Goal: Contribute content: Contribute content

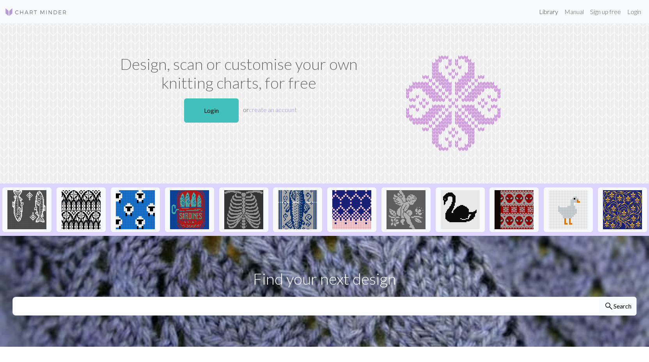
click at [545, 10] on link "Library" at bounding box center [548, 12] width 25 height 16
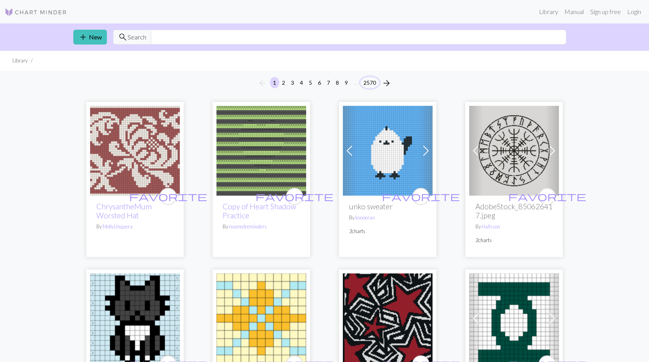
click at [375, 82] on button "2570" at bounding box center [370, 82] width 19 height 11
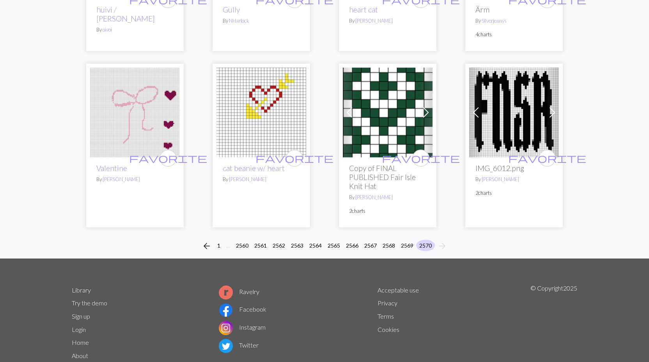
scroll to position [1735, 0]
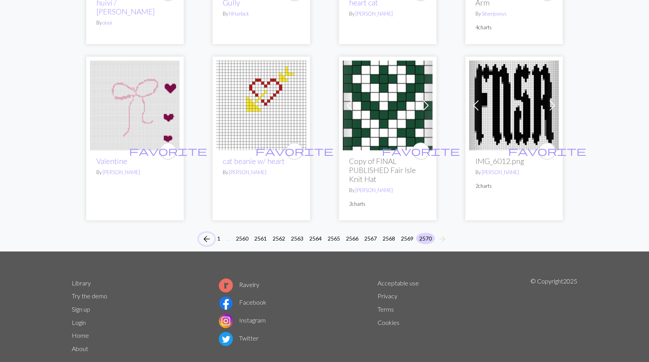
click at [203, 233] on span "arrow_back" at bounding box center [206, 238] width 9 height 11
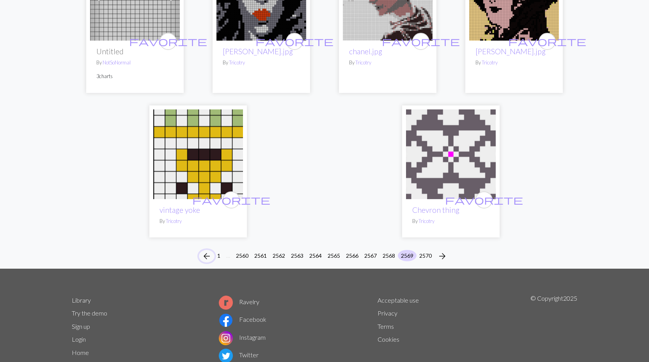
scroll to position [1857, 0]
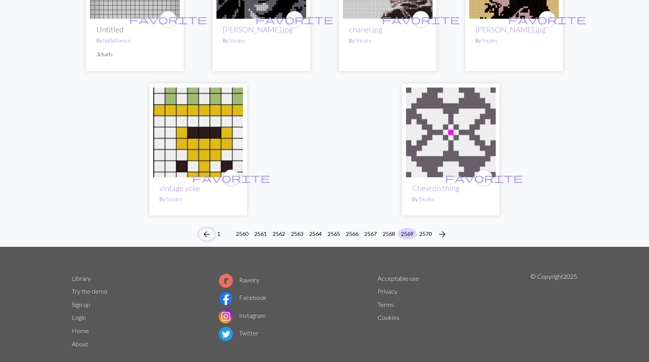
click at [208, 229] on span "arrow_back" at bounding box center [206, 234] width 9 height 11
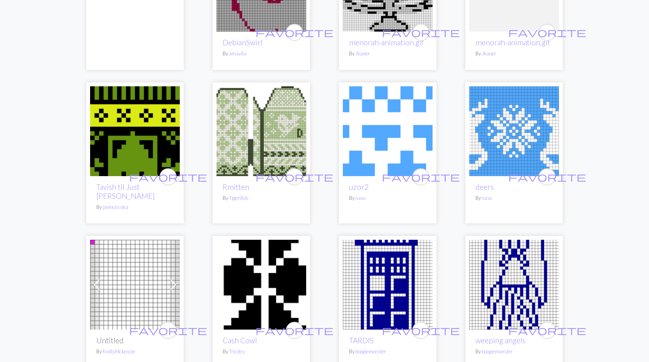
scroll to position [1210, 0]
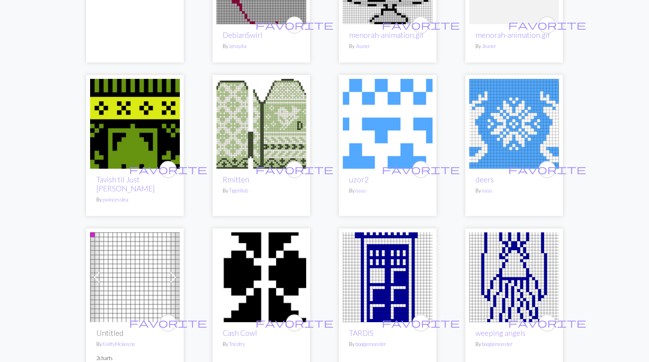
click at [238, 120] on img at bounding box center [262, 124] width 90 height 90
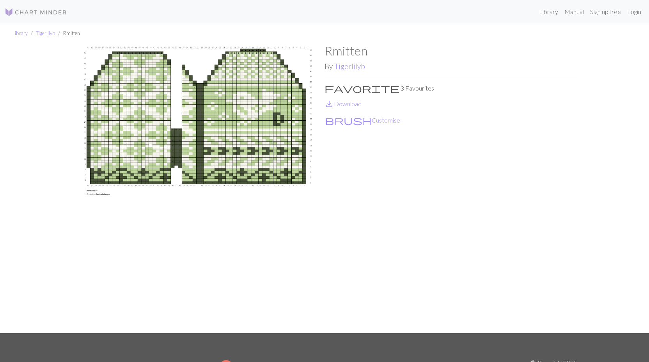
click at [125, 117] on img at bounding box center [198, 188] width 253 height 290
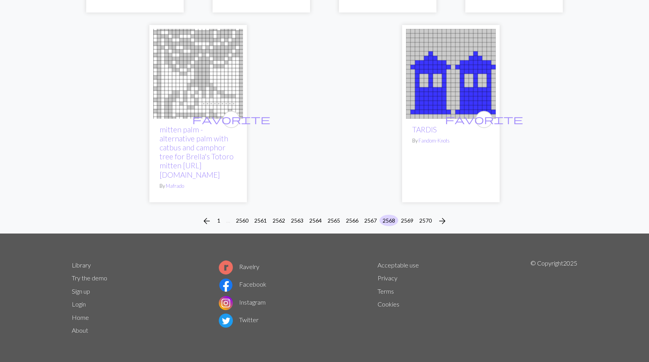
scroll to position [1932, 0]
click at [208, 220] on span "arrow_back" at bounding box center [206, 220] width 9 height 11
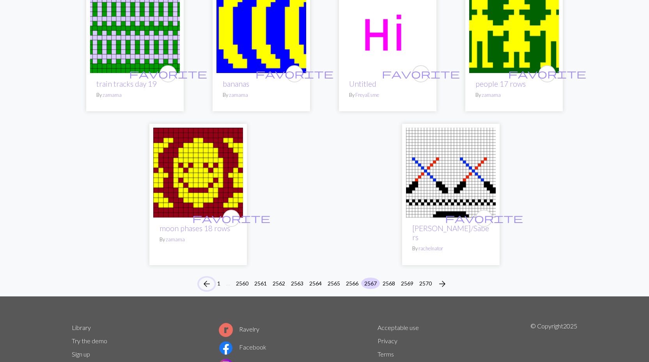
scroll to position [1795, 0]
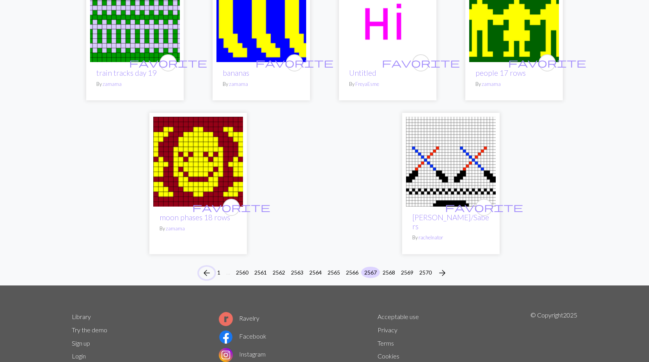
click at [204, 267] on span "arrow_back" at bounding box center [206, 272] width 9 height 11
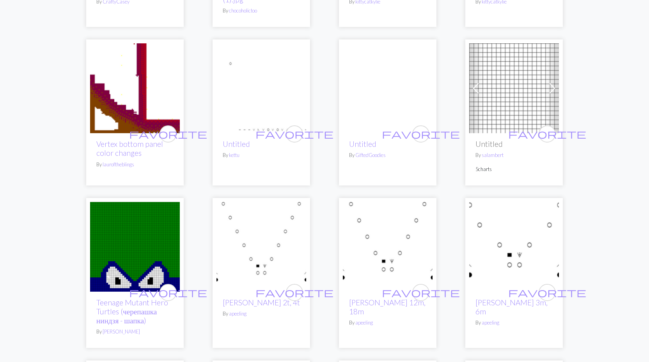
scroll to position [234, 0]
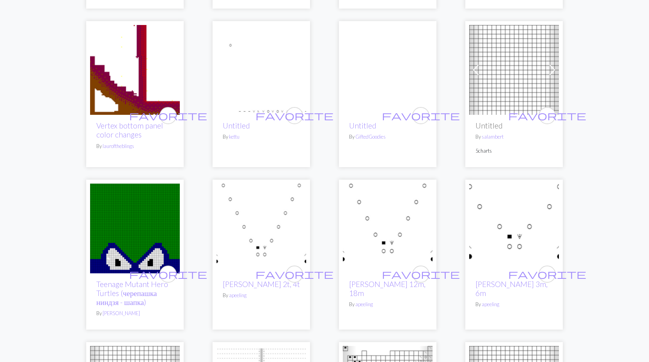
click at [553, 69] on span at bounding box center [552, 70] width 12 height 12
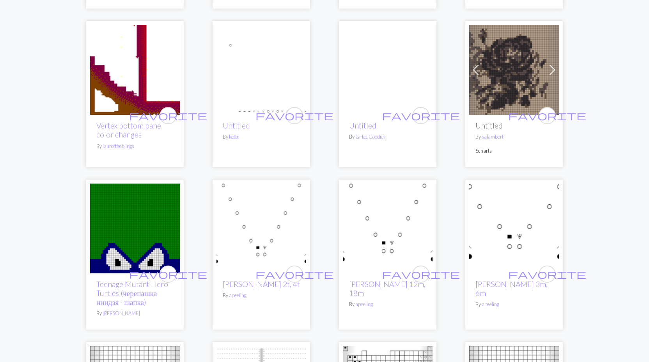
click at [553, 69] on span at bounding box center [552, 70] width 12 height 12
click at [476, 70] on span at bounding box center [476, 70] width 12 height 12
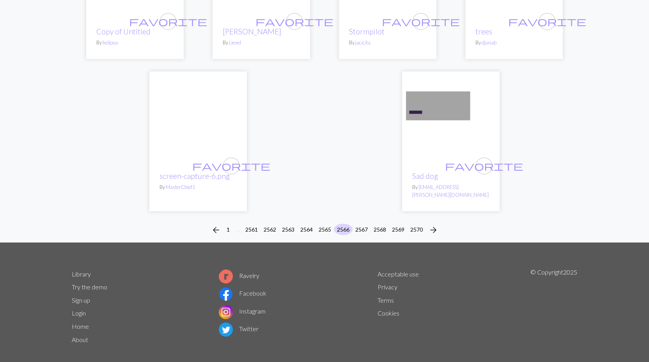
scroll to position [1903, 0]
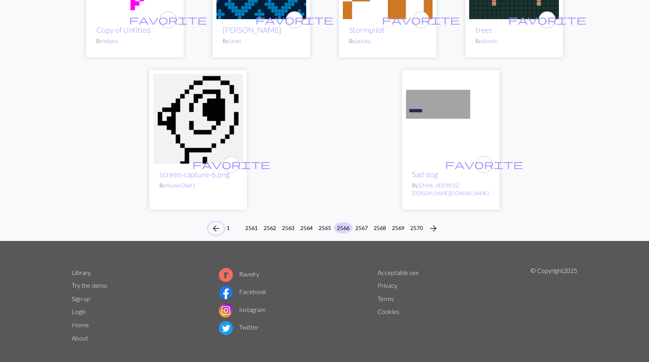
click at [214, 223] on span "arrow_back" at bounding box center [216, 228] width 9 height 11
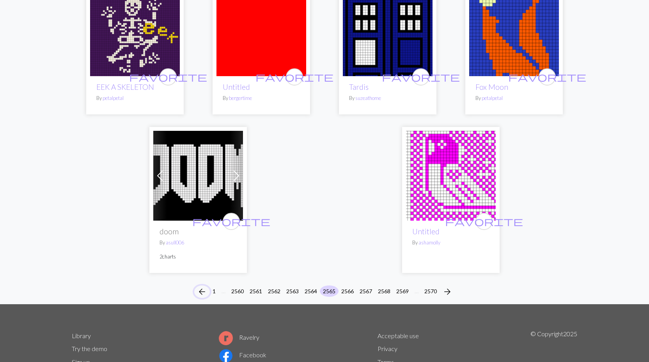
scroll to position [1894, 0]
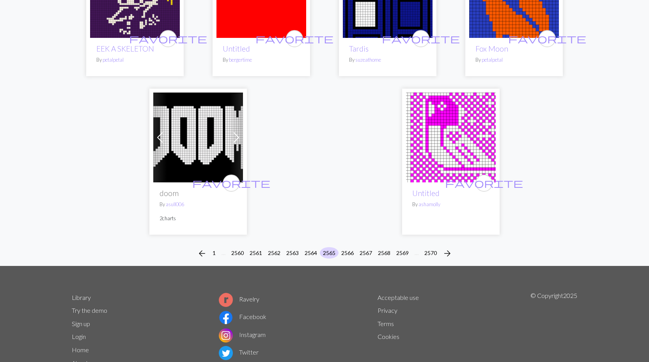
click at [235, 131] on span at bounding box center [236, 137] width 12 height 12
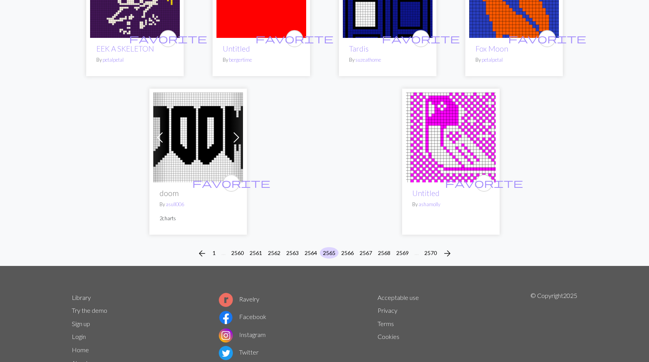
click at [234, 131] on span at bounding box center [236, 137] width 12 height 12
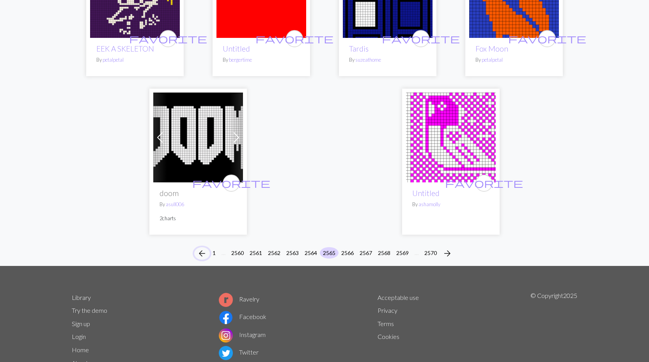
click at [200, 248] on span "arrow_back" at bounding box center [201, 253] width 9 height 11
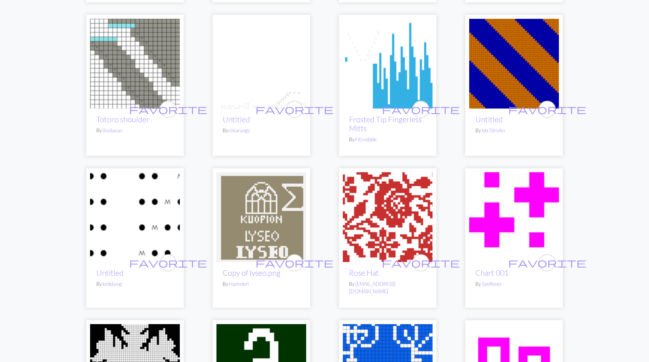
scroll to position [1288, 0]
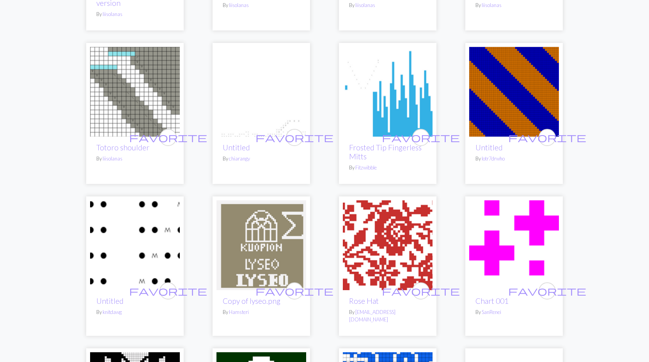
click at [386, 227] on img at bounding box center [388, 245] width 90 height 90
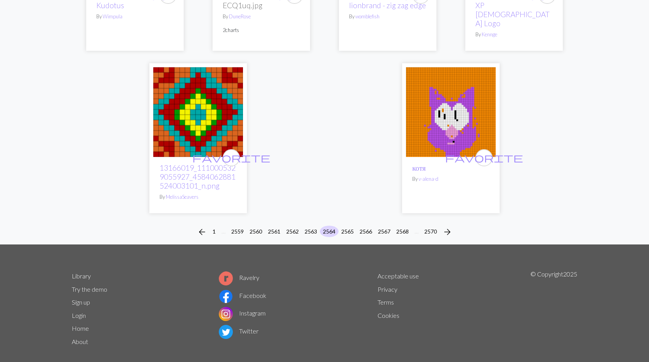
scroll to position [1889, 0]
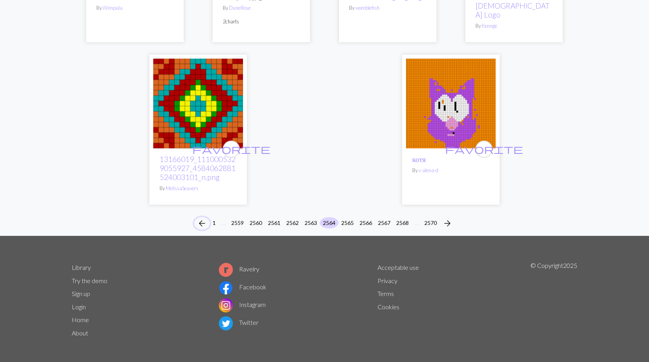
click at [201, 220] on span "arrow_back" at bounding box center [201, 223] width 9 height 11
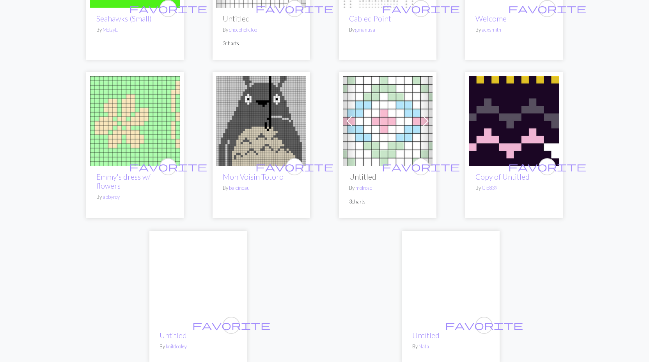
scroll to position [1925, 0]
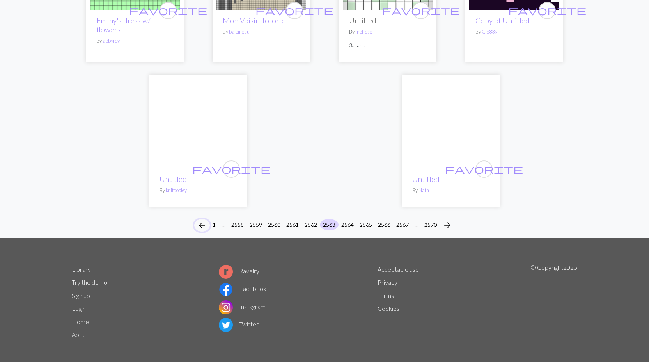
click at [205, 221] on span "arrow_back" at bounding box center [201, 225] width 9 height 11
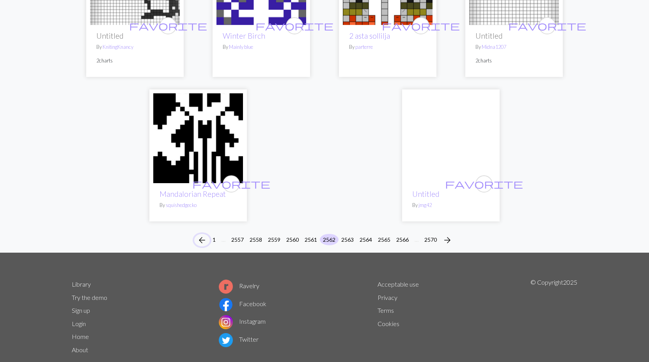
scroll to position [1916, 0]
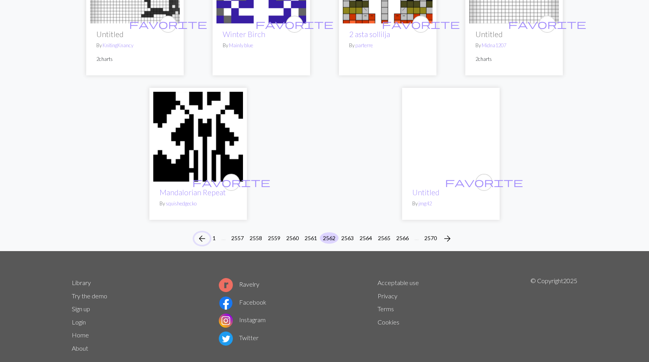
click at [201, 233] on span "arrow_back" at bounding box center [201, 238] width 9 height 11
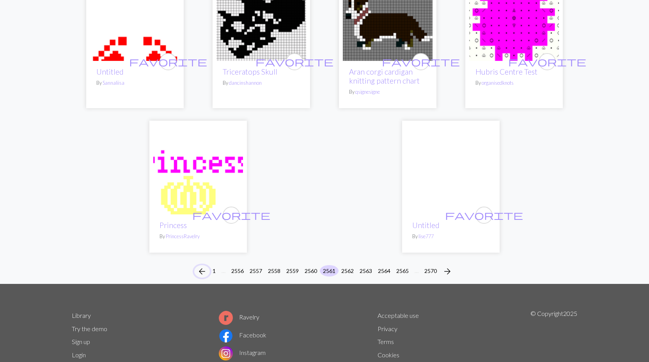
scroll to position [1873, 0]
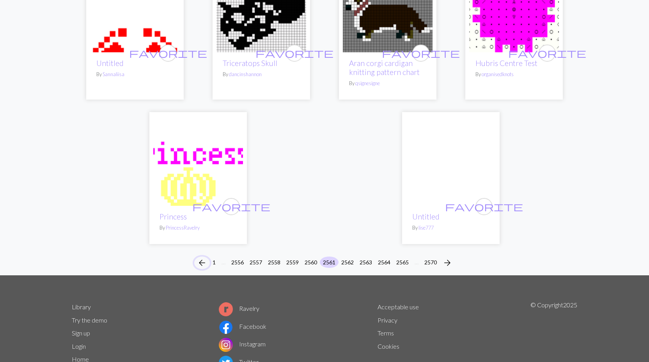
click at [201, 257] on span "arrow_back" at bounding box center [201, 262] width 9 height 11
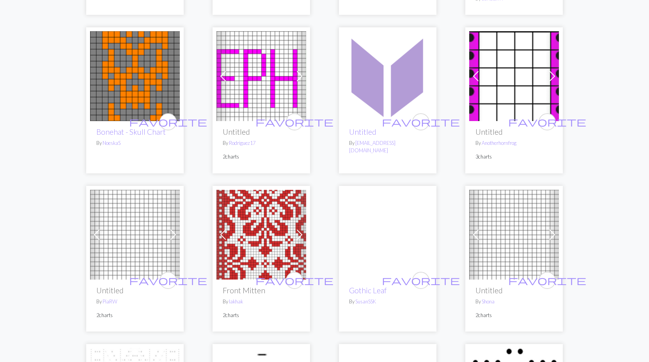
scroll to position [1015, 0]
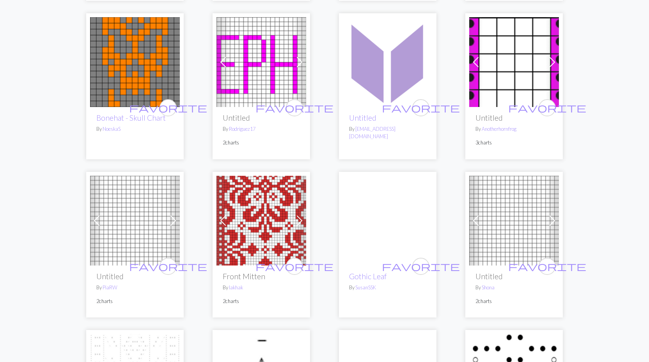
click at [297, 215] on span at bounding box center [300, 220] width 12 height 12
click at [301, 214] on span at bounding box center [300, 220] width 12 height 12
click at [268, 215] on img at bounding box center [262, 221] width 90 height 90
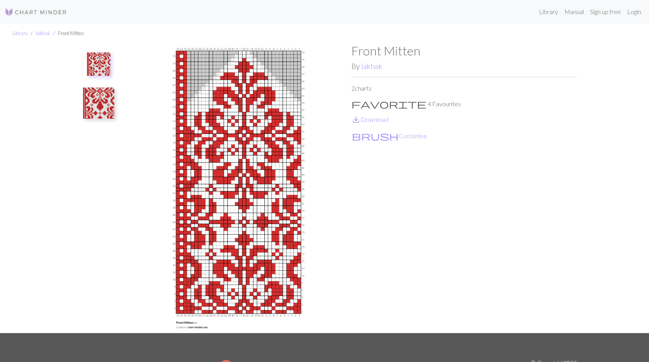
click at [105, 66] on img at bounding box center [98, 63] width 23 height 23
click at [94, 91] on img at bounding box center [98, 102] width 31 height 31
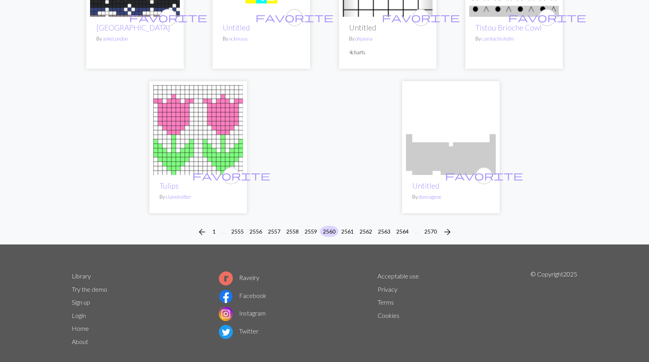
scroll to position [1884, 0]
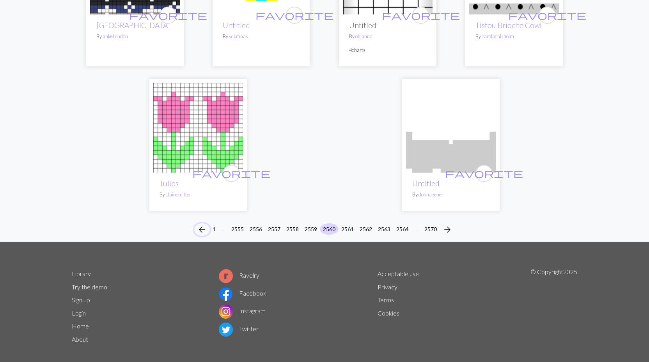
click at [196, 223] on button "arrow_back" at bounding box center [202, 229] width 16 height 12
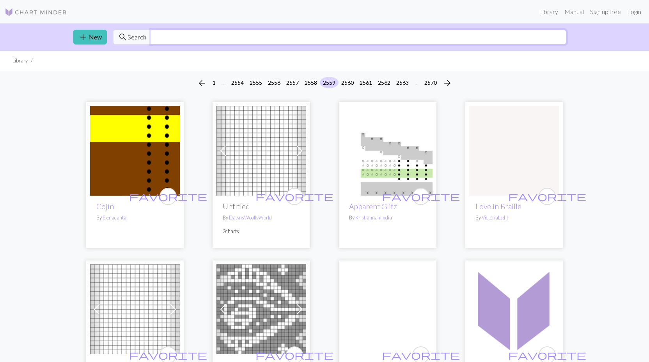
click at [243, 35] on input "text" at bounding box center [359, 37] width 416 height 15
type input "dragon"
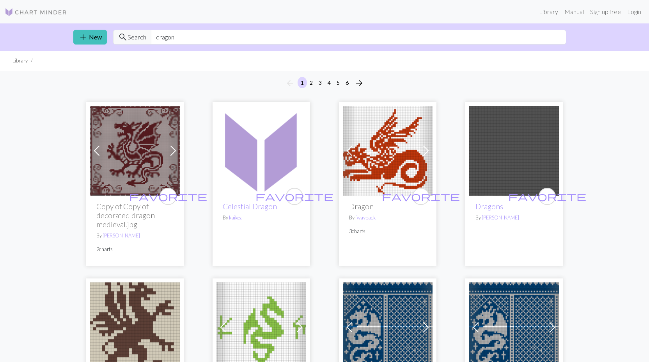
click at [175, 149] on span at bounding box center [173, 150] width 12 height 12
click at [149, 157] on img at bounding box center [135, 151] width 90 height 90
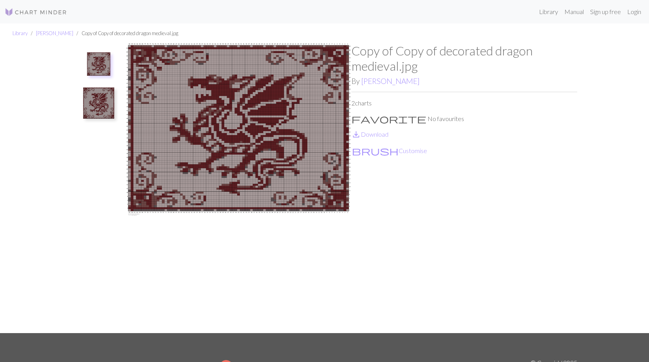
click at [96, 72] on img at bounding box center [98, 63] width 23 height 23
click at [97, 96] on img at bounding box center [98, 102] width 31 height 31
click at [101, 69] on img at bounding box center [98, 67] width 31 height 31
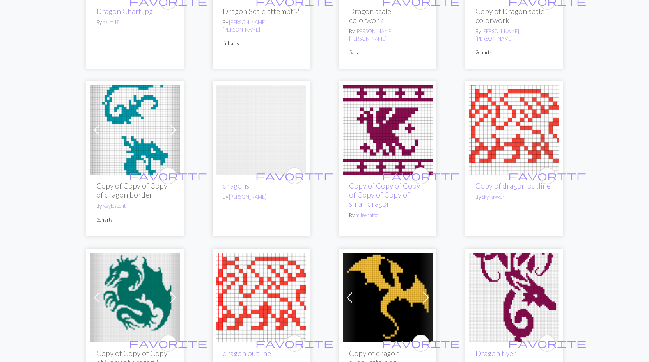
scroll to position [1249, 0]
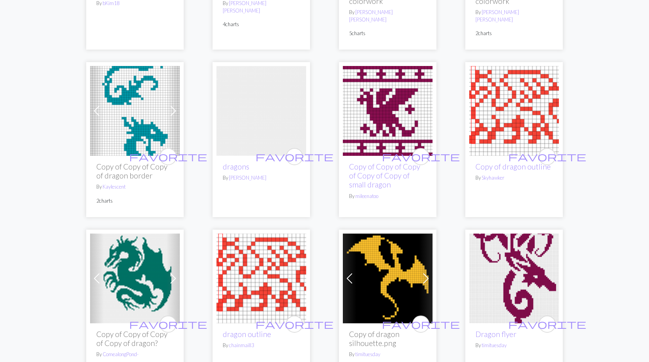
click at [525, 263] on img at bounding box center [515, 278] width 90 height 90
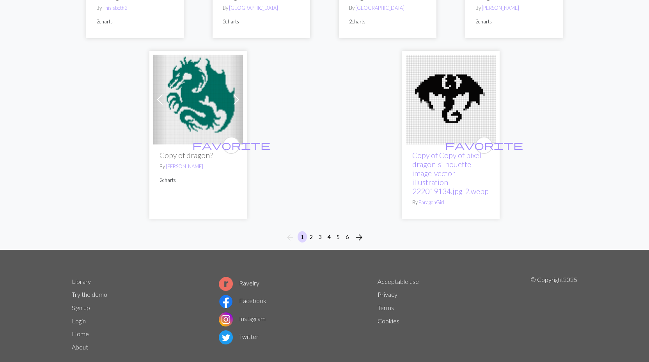
scroll to position [2106, 0]
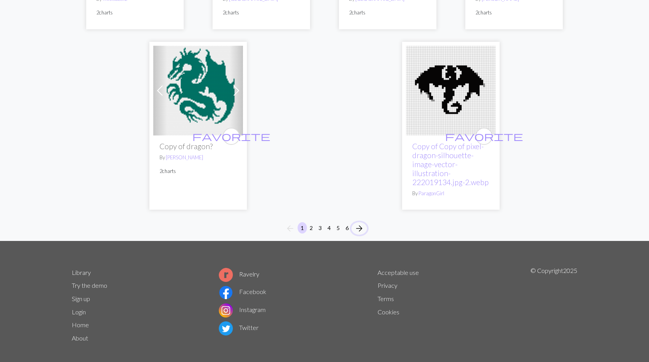
click at [362, 223] on span "arrow_forward" at bounding box center [359, 228] width 9 height 11
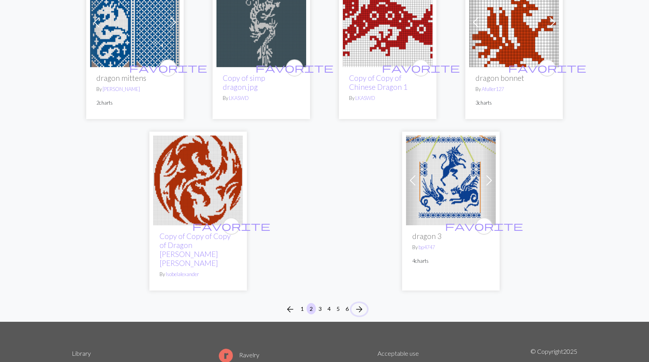
scroll to position [2096, 0]
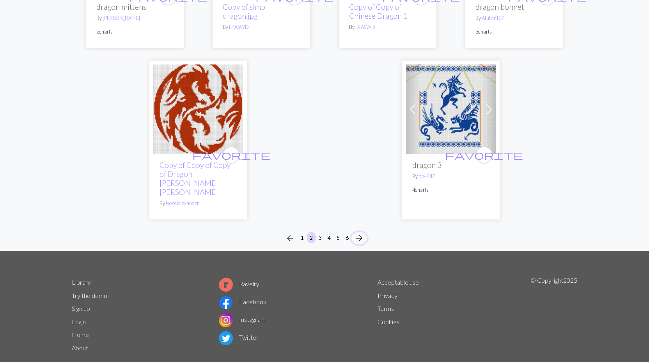
click at [363, 233] on span "arrow_forward" at bounding box center [359, 238] width 9 height 11
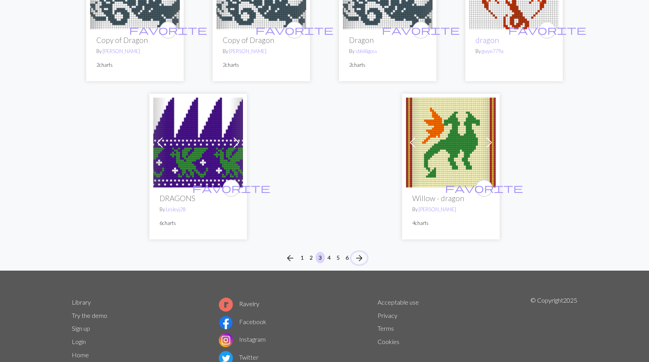
scroll to position [2060, 0]
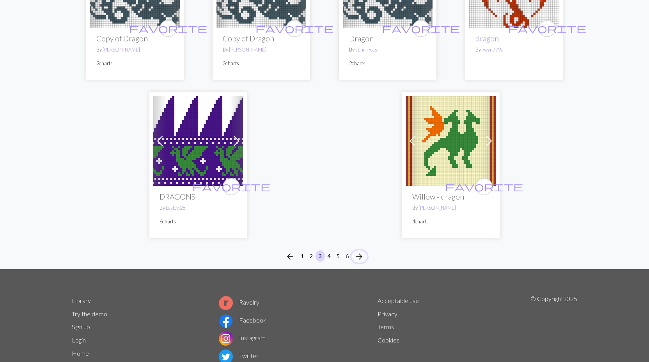
click at [361, 251] on span "arrow_forward" at bounding box center [359, 256] width 9 height 11
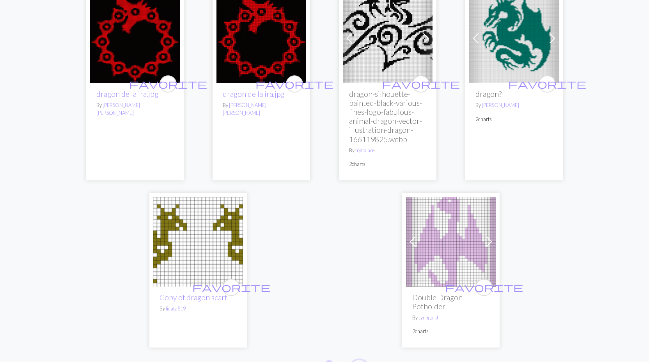
scroll to position [2024, 0]
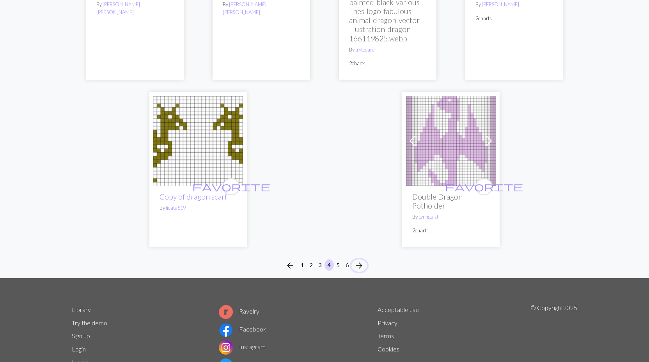
click at [357, 260] on span "arrow_forward" at bounding box center [359, 265] width 9 height 11
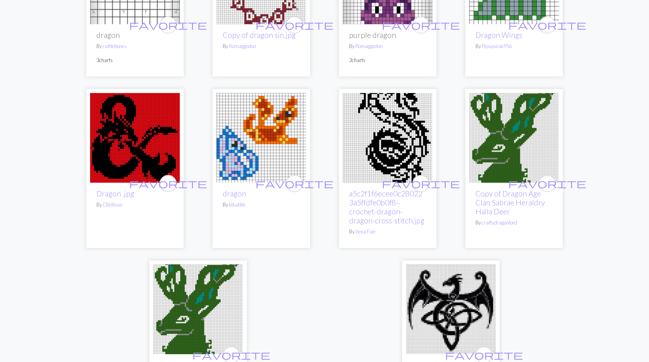
scroll to position [1947, 0]
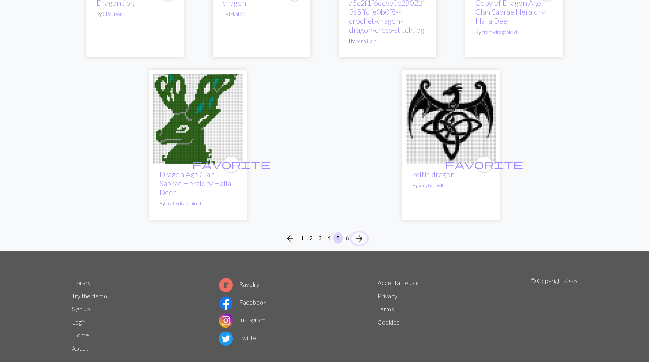
click at [363, 233] on span "arrow_forward" at bounding box center [359, 238] width 9 height 11
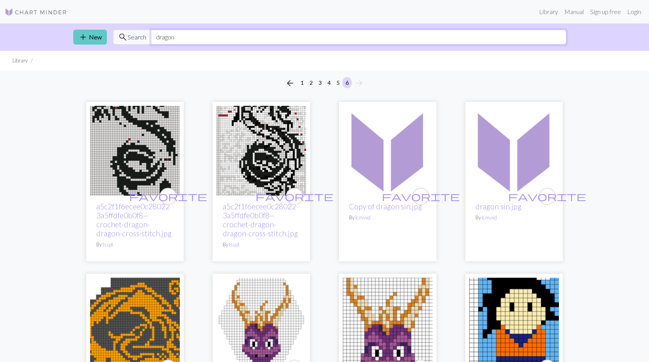
drag, startPoint x: 222, startPoint y: 31, endPoint x: 84, endPoint y: 32, distance: 138.2
click at [84, 32] on div "add New search Search dragon" at bounding box center [324, 36] width 515 height 27
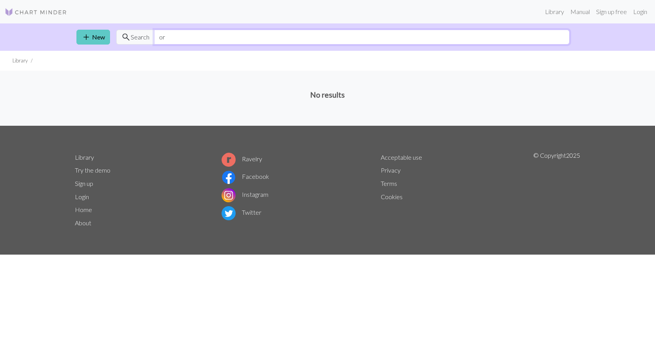
type input "o"
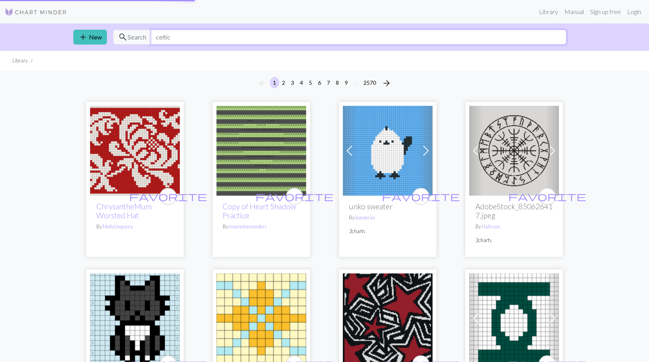
type input "celtic"
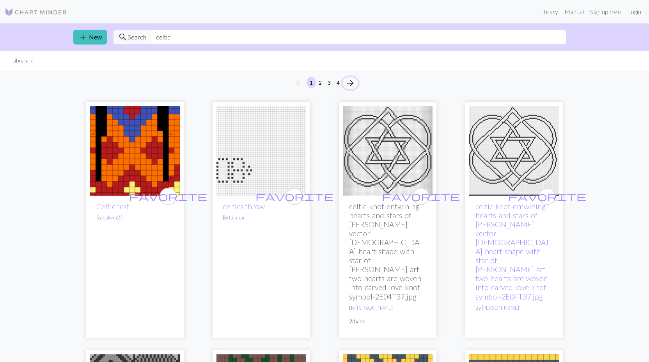
click at [352, 82] on span "arrow_forward" at bounding box center [350, 83] width 9 height 11
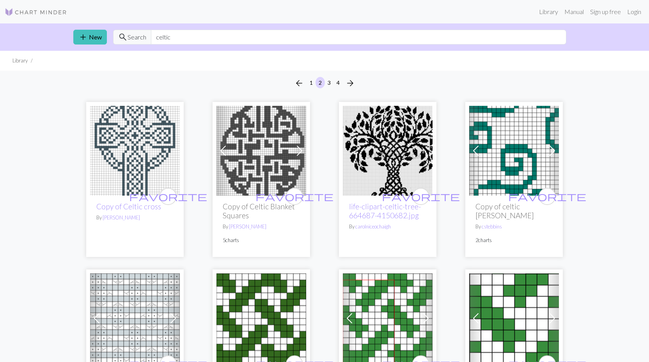
click at [406, 152] on img at bounding box center [388, 151] width 90 height 90
drag, startPoint x: 199, startPoint y: 37, endPoint x: 106, endPoint y: 27, distance: 93.0
click at [106, 27] on div "add New search Search celtic" at bounding box center [324, 36] width 515 height 27
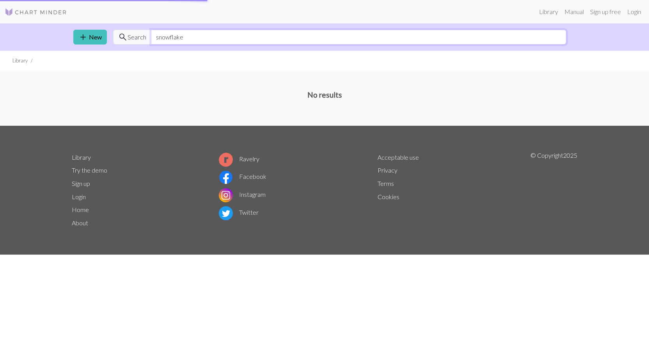
type input "snowflake"
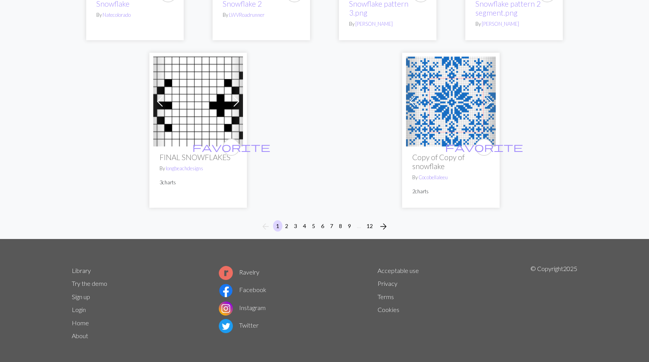
scroll to position [2010, 0]
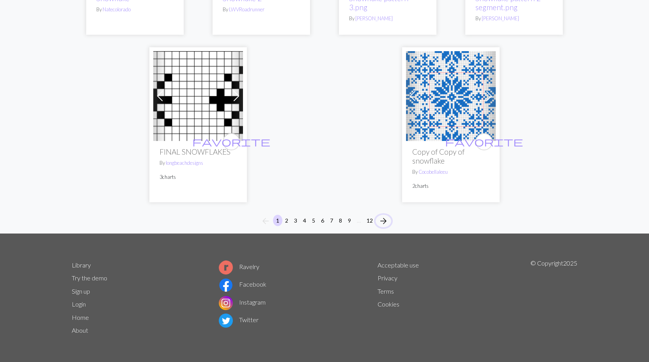
click at [388, 221] on span "arrow_forward" at bounding box center [383, 220] width 9 height 11
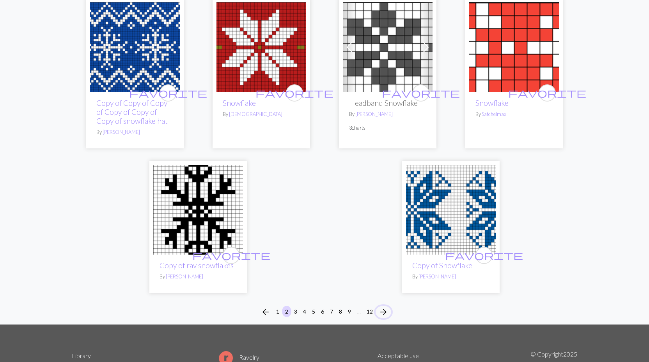
scroll to position [1912, 0]
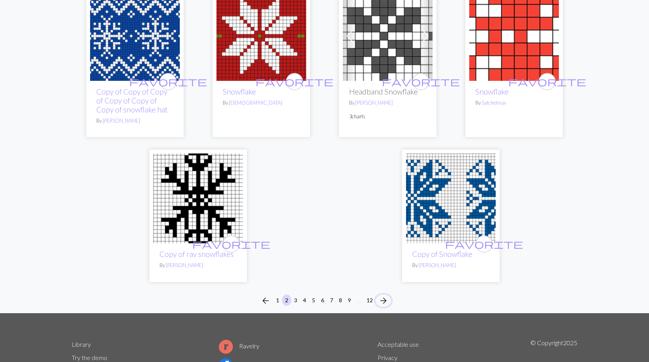
click at [387, 301] on span "arrow_forward" at bounding box center [383, 300] width 9 height 11
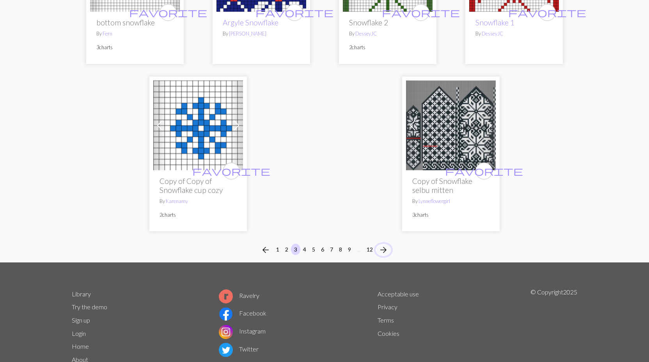
scroll to position [1952, 0]
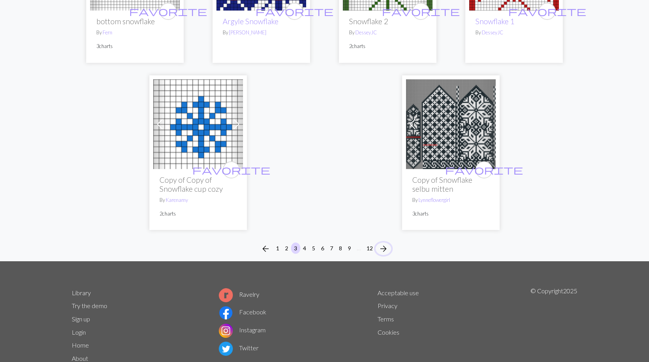
click at [379, 243] on span "arrow_forward" at bounding box center [383, 248] width 9 height 11
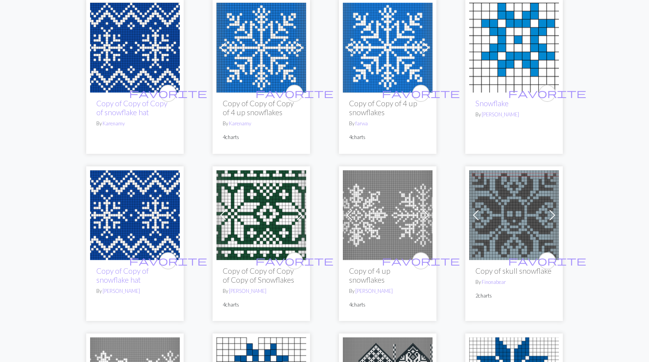
scroll to position [117, 0]
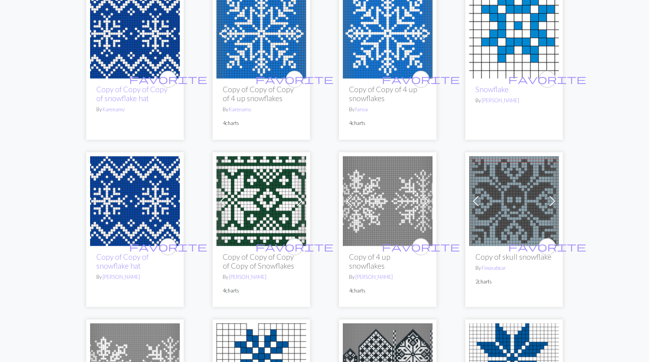
click at [395, 207] on img at bounding box center [388, 201] width 90 height 90
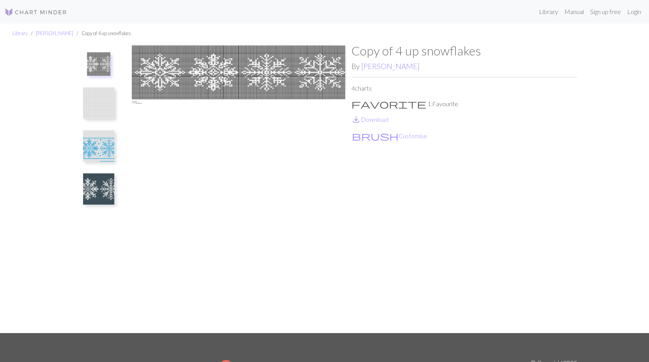
click at [92, 102] on img at bounding box center [98, 102] width 31 height 31
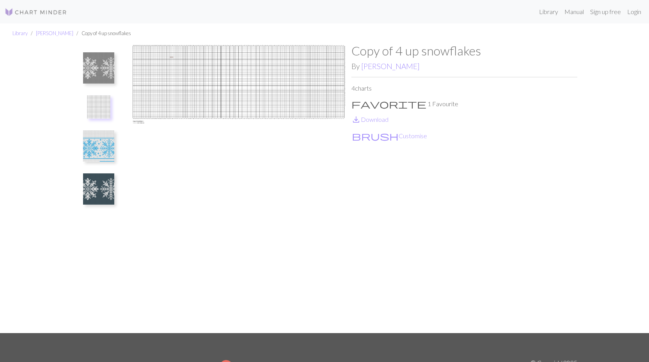
click at [94, 142] on img at bounding box center [98, 145] width 31 height 31
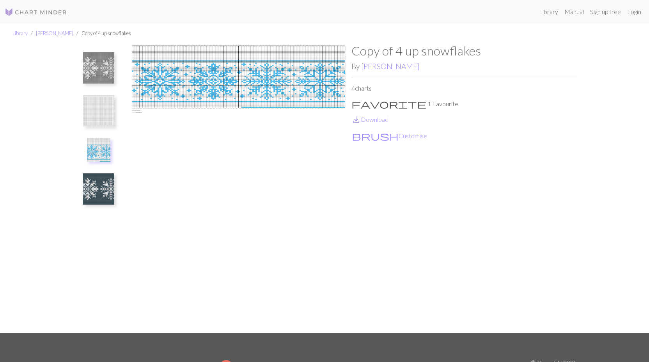
click at [102, 187] on img at bounding box center [98, 188] width 31 height 31
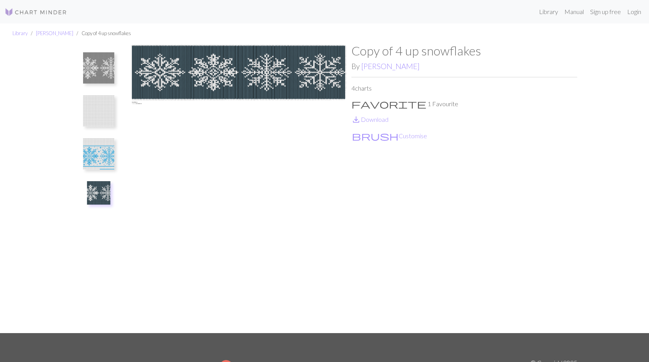
click at [96, 62] on img at bounding box center [98, 67] width 31 height 31
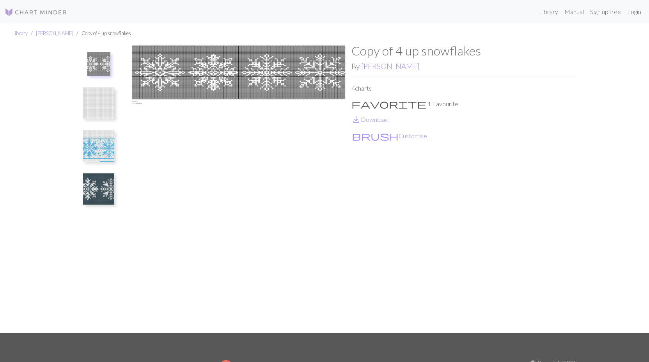
click at [103, 186] on img at bounding box center [98, 188] width 31 height 31
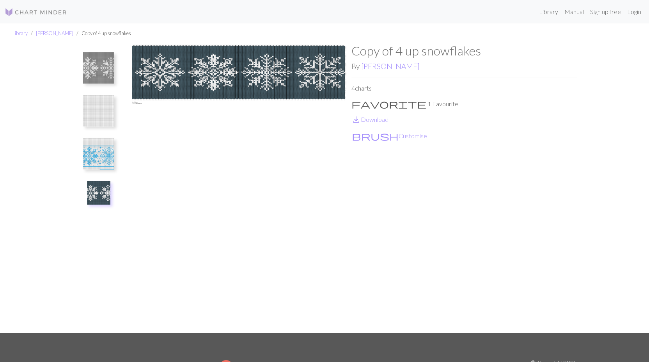
click at [107, 63] on img at bounding box center [98, 67] width 31 height 31
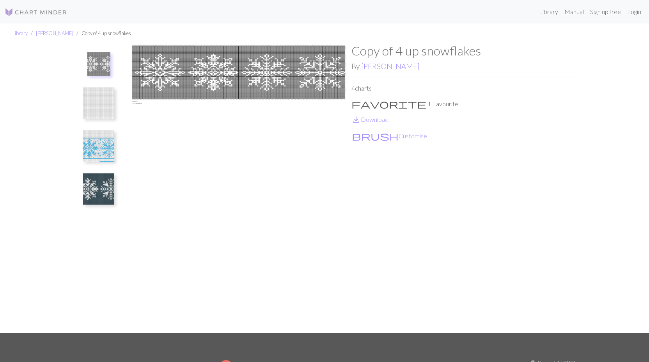
click at [229, 79] on img at bounding box center [239, 188] width 226 height 290
click at [245, 78] on img at bounding box center [239, 188] width 226 height 290
click at [246, 78] on img at bounding box center [239, 188] width 226 height 290
drag, startPoint x: 253, startPoint y: 74, endPoint x: 221, endPoint y: 113, distance: 50.2
click at [221, 113] on img at bounding box center [239, 188] width 226 height 290
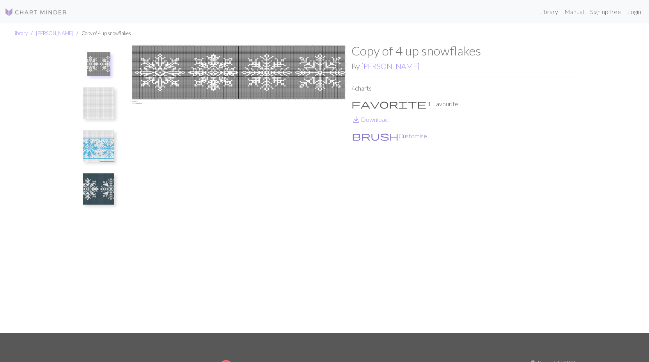
click at [373, 136] on button "brush Customise" at bounding box center [390, 136] width 76 height 10
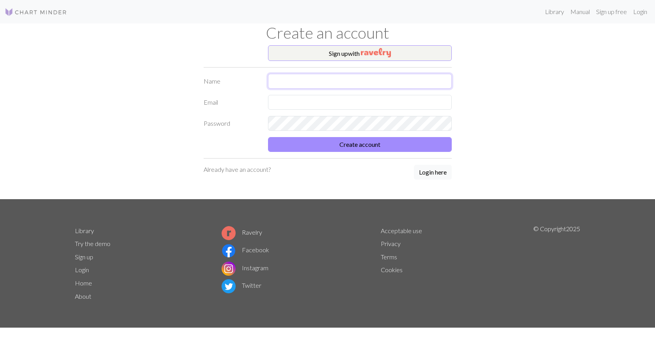
click at [333, 80] on input "text" at bounding box center [360, 81] width 184 height 15
click at [295, 109] on input "text" at bounding box center [360, 102] width 184 height 15
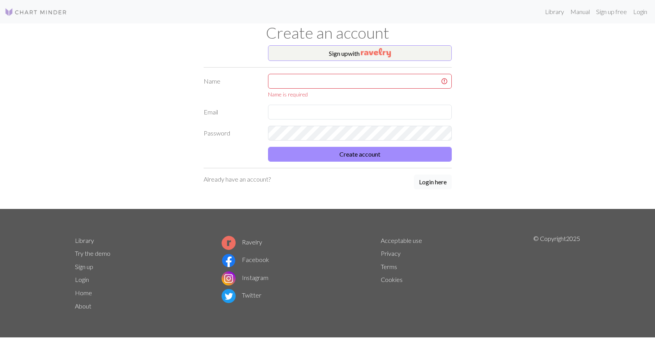
click at [442, 185] on button "Login here" at bounding box center [433, 181] width 38 height 15
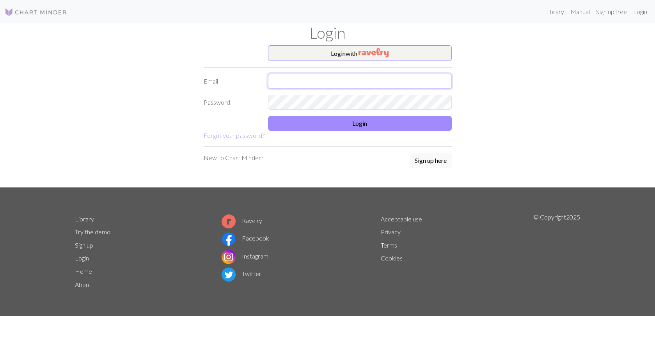
click at [330, 82] on input "text" at bounding box center [360, 81] width 184 height 15
type input "midnight12311999@gmail.com"
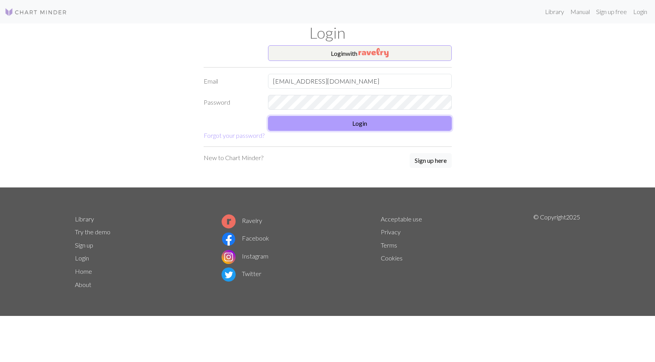
click at [371, 126] on button "Login" at bounding box center [360, 123] width 184 height 15
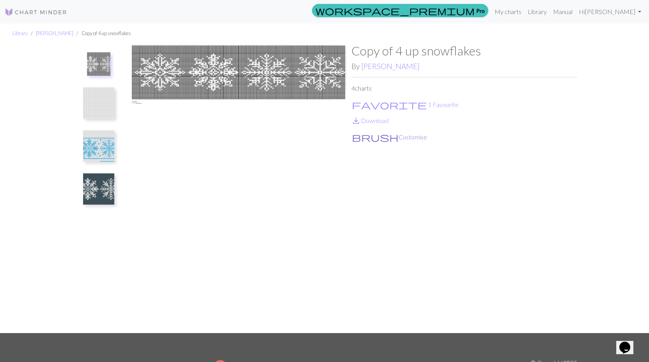
click at [370, 137] on button "brush Customise" at bounding box center [390, 137] width 76 height 10
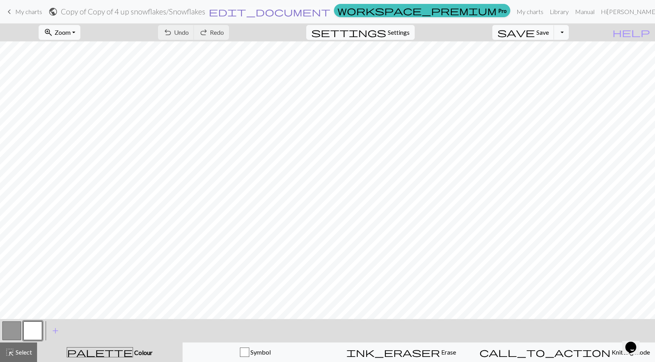
click at [331, 14] on button "edit_document Edit settings" at bounding box center [269, 12] width 123 height 10
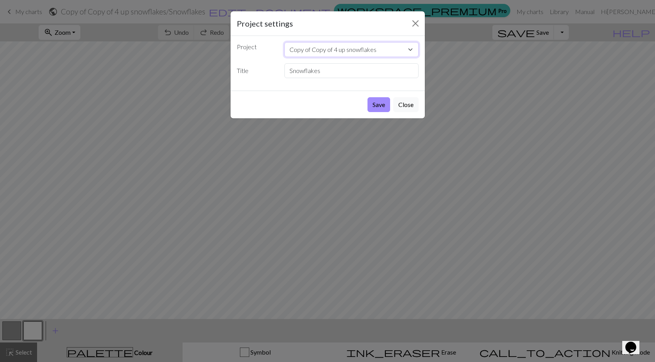
click at [404, 50] on select "Copy of Copy of 4 up snowflakes blep nooooom snoflak?? nogard test test tapestr…" at bounding box center [352, 49] width 134 height 15
select select "68a251c5d7214c32a65be3ba"
click at [285, 42] on select "Copy of Copy of 4 up snowflakes blep nooooom snoflak?? nogard test test tapestr…" at bounding box center [352, 49] width 134 height 15
drag, startPoint x: 361, startPoint y: 68, endPoint x: 231, endPoint y: 57, distance: 130.5
click at [224, 59] on div "Project settings Project Copy of Copy of 4 up snowflakes blep nooooom snoflak??…" at bounding box center [327, 181] width 655 height 362
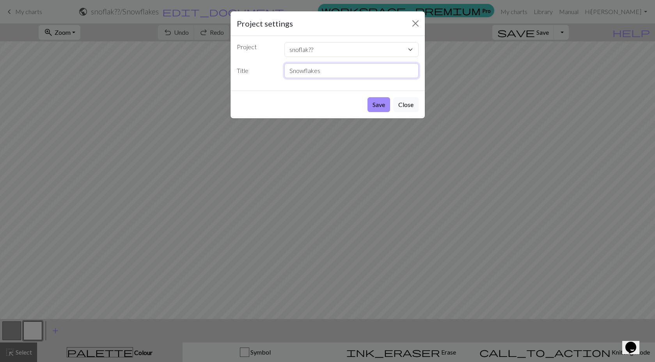
type input "="
type input "snoflakk"
click at [369, 103] on button "Save" at bounding box center [379, 104] width 23 height 15
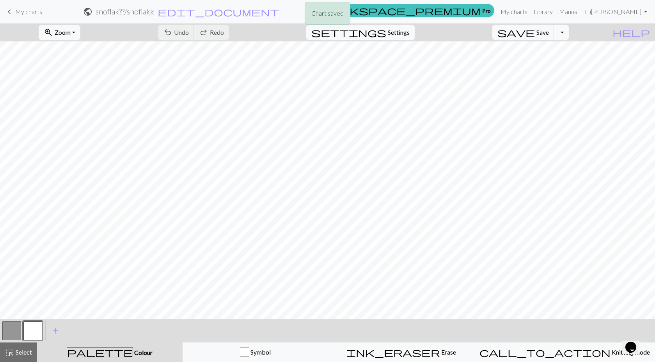
click at [14, 336] on button "button" at bounding box center [11, 330] width 19 height 19
click at [14, 335] on button "button" at bounding box center [11, 330] width 19 height 19
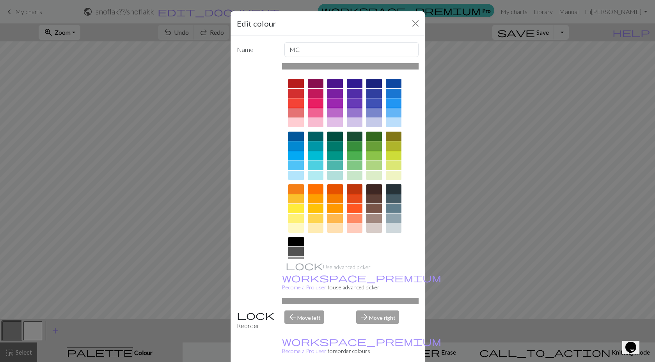
click at [393, 215] on div at bounding box center [394, 217] width 16 height 9
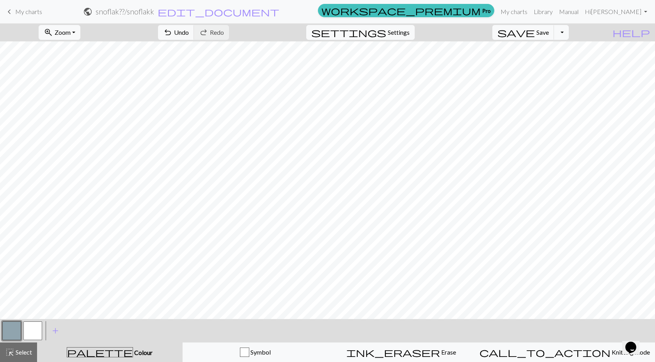
click at [16, 329] on button "button" at bounding box center [11, 330] width 19 height 19
click at [16, 329] on div "Edit colour Name MC Use advanced picker workspace_premium Become a Pro user to …" at bounding box center [327, 181] width 655 height 362
click at [10, 327] on button "button" at bounding box center [11, 330] width 19 height 19
click at [10, 327] on div "Edit colour Name MC Use advanced picker workspace_premium Become a Pro user to …" at bounding box center [327, 181] width 655 height 362
click at [17, 333] on button "button" at bounding box center [11, 330] width 19 height 19
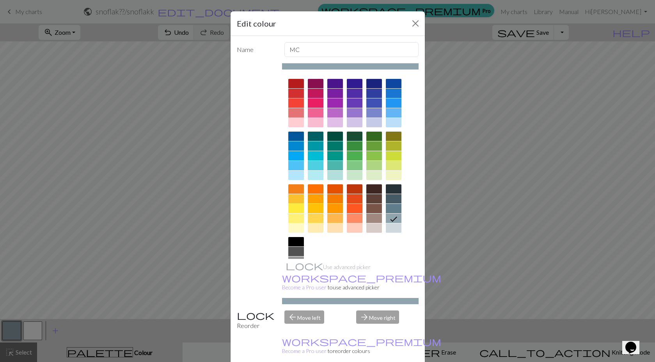
click at [389, 209] on div at bounding box center [394, 208] width 16 height 9
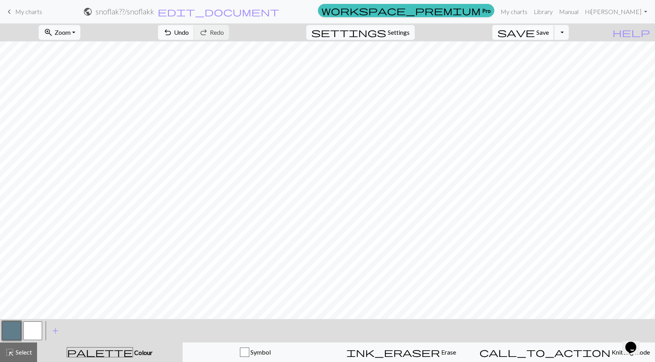
click at [549, 31] on span "Save" at bounding box center [543, 31] width 12 height 7
click at [535, 31] on span "save" at bounding box center [516, 32] width 37 height 11
click at [535, 32] on span "save" at bounding box center [516, 32] width 37 height 11
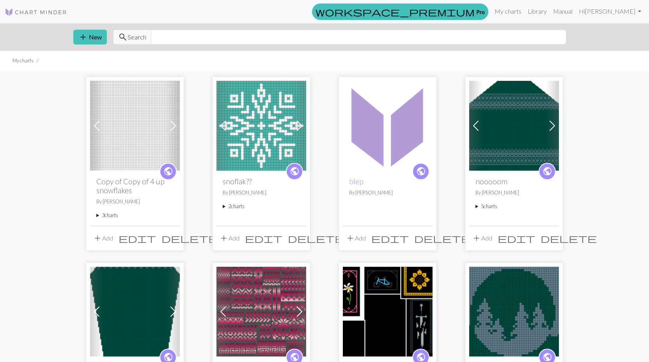
click at [301, 121] on span at bounding box center [300, 125] width 12 height 12
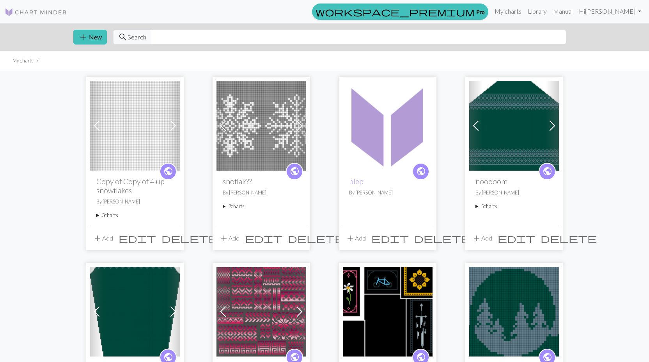
click at [173, 239] on span "delete" at bounding box center [190, 238] width 56 height 11
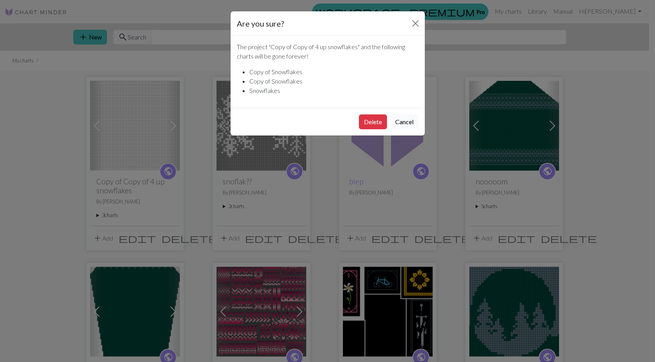
click at [413, 126] on button "Cancel" at bounding box center [404, 121] width 28 height 15
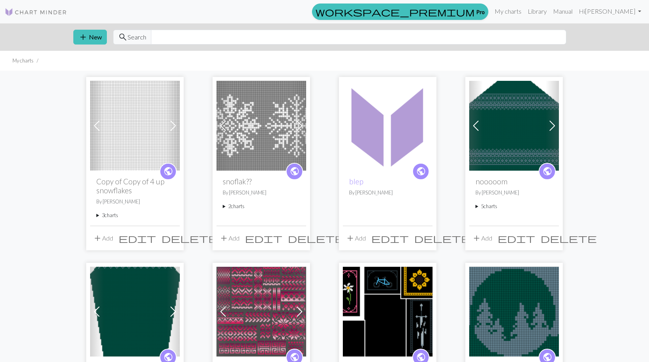
click at [173, 237] on span "delete" at bounding box center [190, 238] width 56 height 11
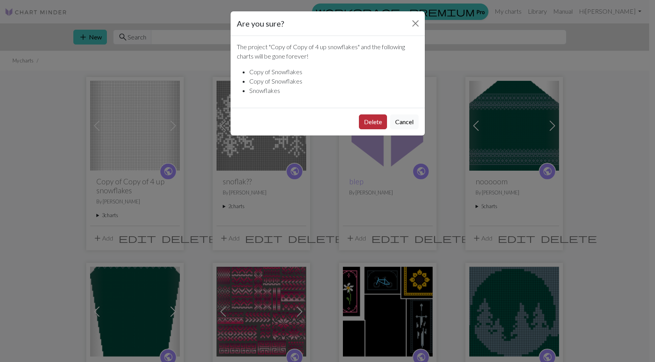
click at [367, 121] on button "Delete" at bounding box center [373, 121] width 28 height 15
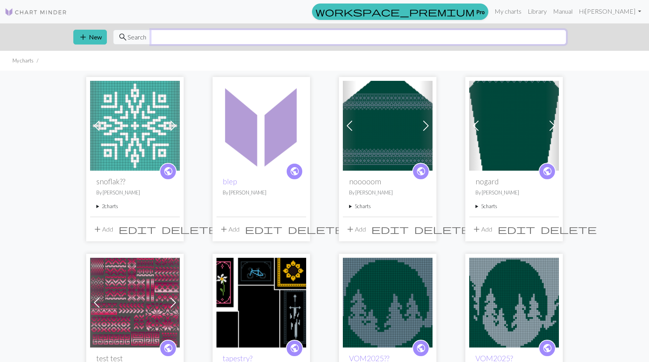
click at [251, 37] on input "text" at bounding box center [359, 37] width 416 height 15
type input "dragon"
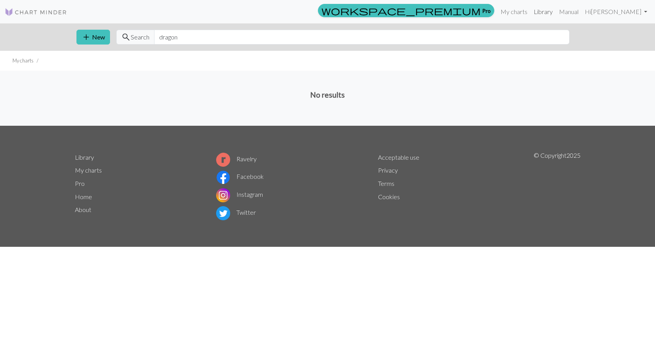
click at [556, 12] on link "Library" at bounding box center [543, 12] width 25 height 16
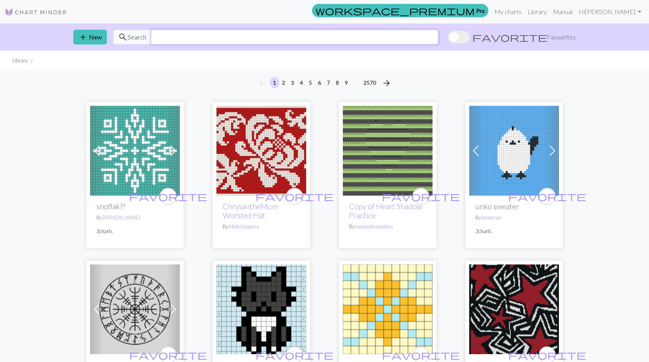
click at [265, 44] on input "text" at bounding box center [295, 37] width 288 height 15
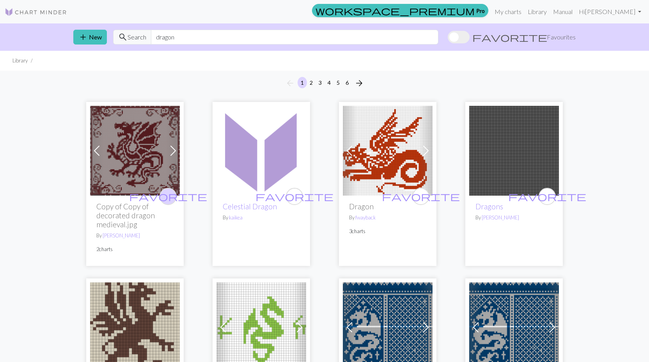
click at [171, 192] on span "favorite" at bounding box center [168, 196] width 78 height 12
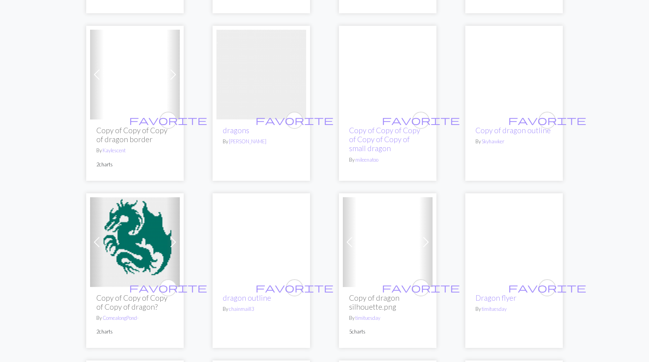
scroll to position [1288, 0]
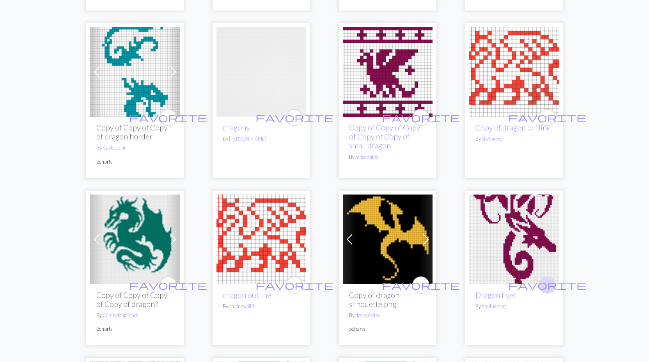
click at [548, 279] on span "favorite" at bounding box center [548, 285] width 78 height 12
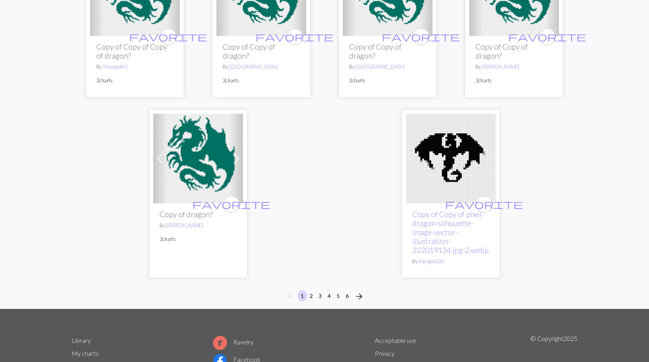
scroll to position [2069, 0]
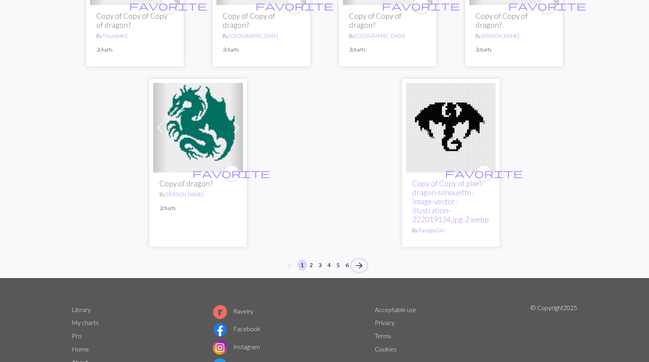
click at [362, 260] on span "arrow_forward" at bounding box center [359, 265] width 9 height 11
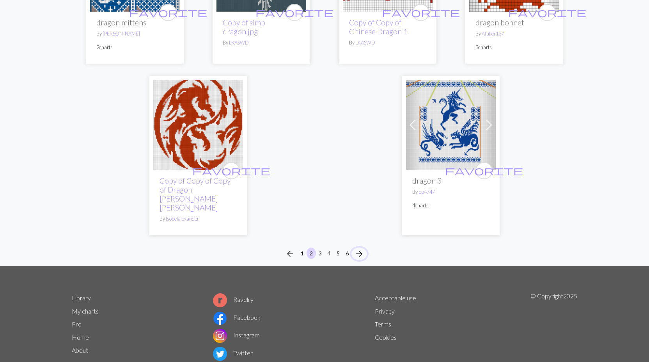
scroll to position [2089, 0]
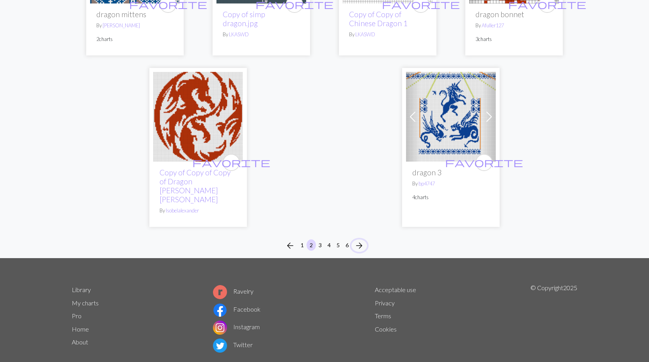
click at [359, 240] on span "arrow_forward" at bounding box center [359, 245] width 9 height 11
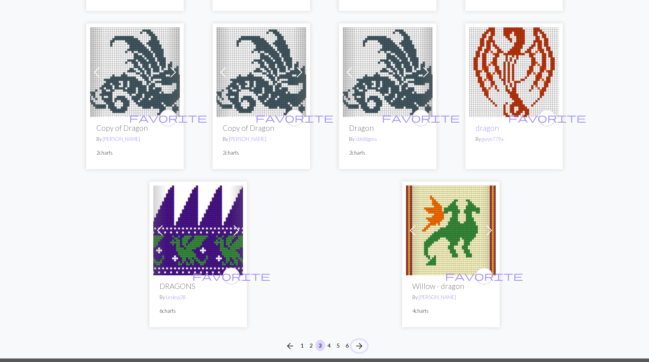
scroll to position [1991, 0]
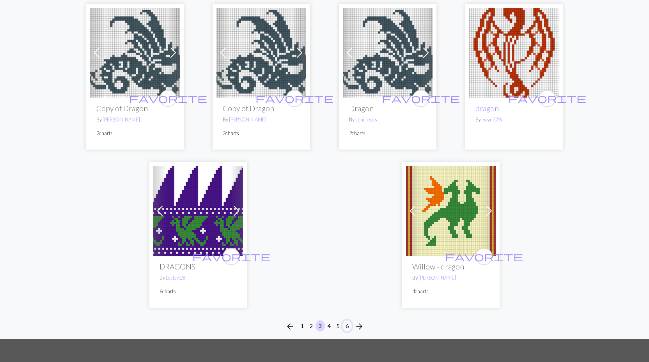
click at [347, 320] on button "6" at bounding box center [347, 325] width 9 height 11
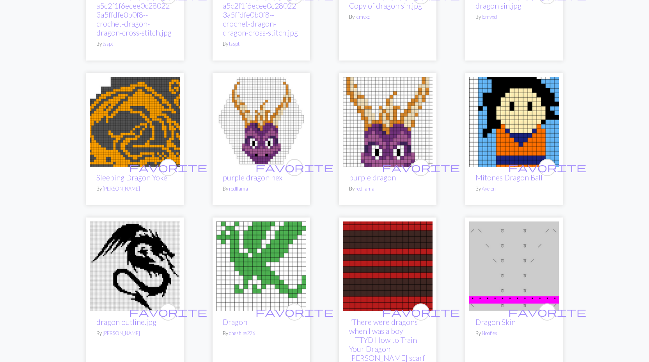
scroll to position [376, 0]
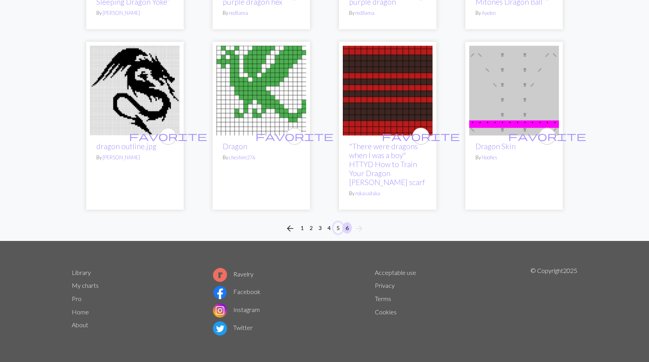
click at [337, 229] on button "5" at bounding box center [338, 227] width 9 height 11
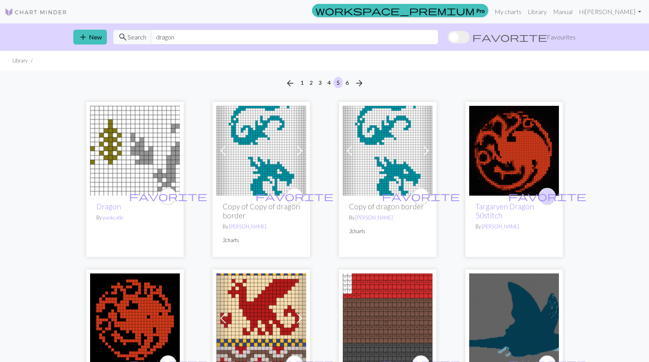
click at [549, 196] on span "favorite" at bounding box center [548, 196] width 78 height 12
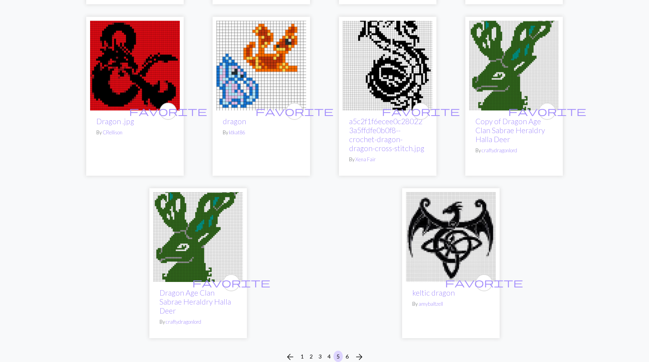
scroll to position [1873, 0]
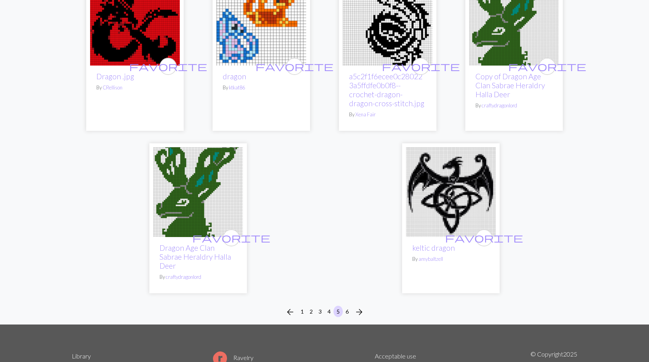
drag, startPoint x: 483, startPoint y: 221, endPoint x: 422, endPoint y: 209, distance: 62.3
click at [481, 231] on span "favorite" at bounding box center [484, 237] width 78 height 12
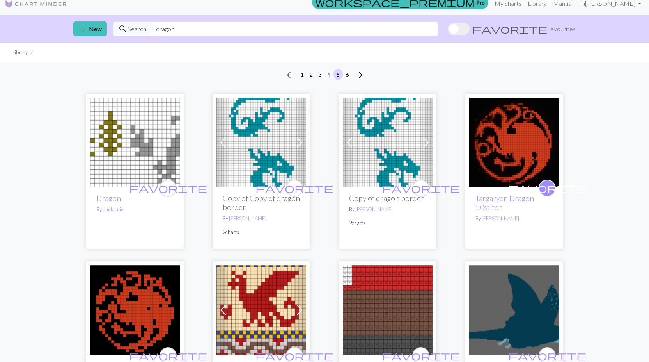
scroll to position [0, 0]
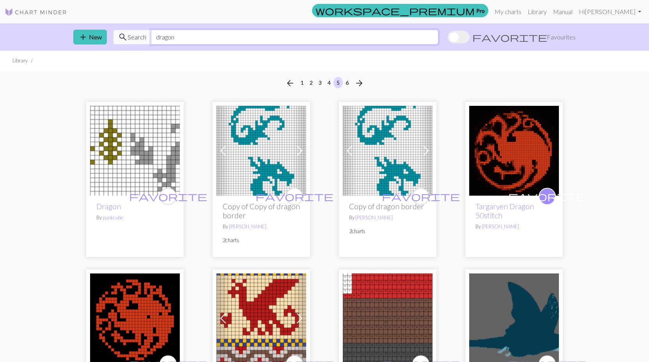
click at [198, 35] on input "dragon" at bounding box center [295, 37] width 288 height 15
click at [141, 31] on div "search Search dragon" at bounding box center [276, 37] width 326 height 15
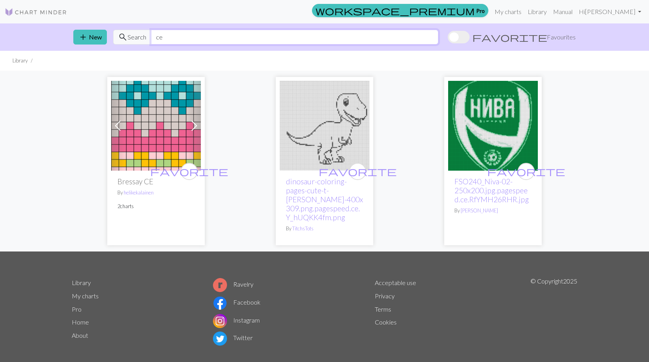
click at [172, 37] on input "ce" at bounding box center [295, 37] width 288 height 15
type input "celtic"
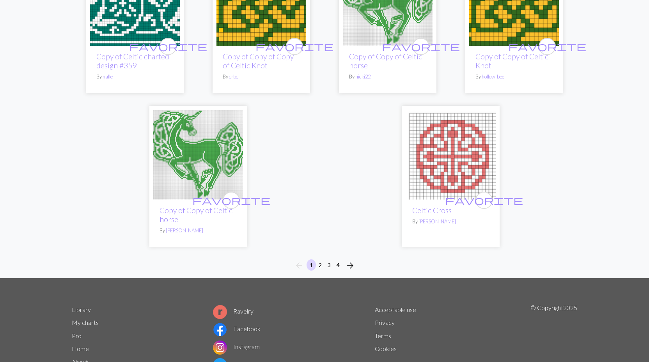
scroll to position [2012, 0]
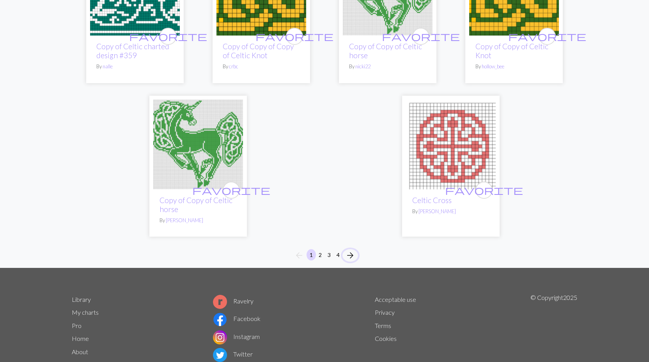
click at [349, 250] on span "arrow_forward" at bounding box center [350, 255] width 9 height 11
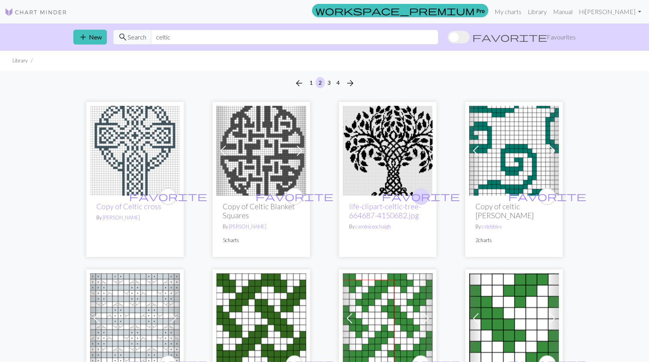
click at [422, 193] on span "favorite" at bounding box center [421, 196] width 78 height 12
click at [525, 12] on link "My charts" at bounding box center [508, 12] width 33 height 16
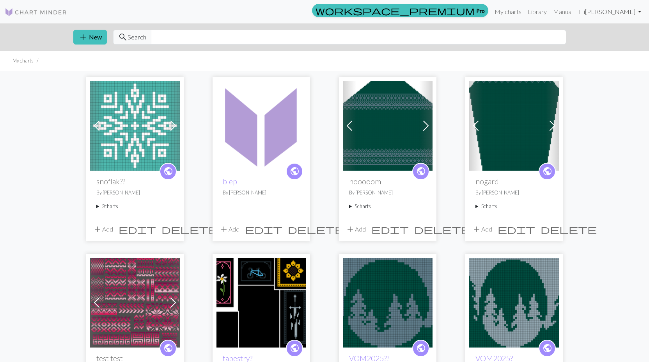
click at [638, 10] on link "Hi Wolfe" at bounding box center [610, 12] width 69 height 16
click at [550, 12] on link "Library" at bounding box center [537, 12] width 25 height 16
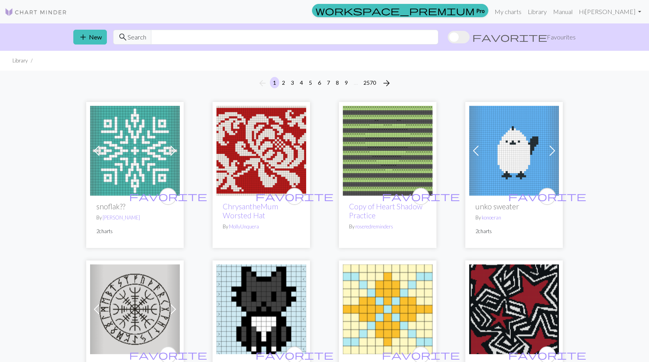
click at [558, 39] on span "Favourites" at bounding box center [561, 36] width 29 height 9
click at [448, 38] on input "favorite Favourites" at bounding box center [448, 38] width 0 height 0
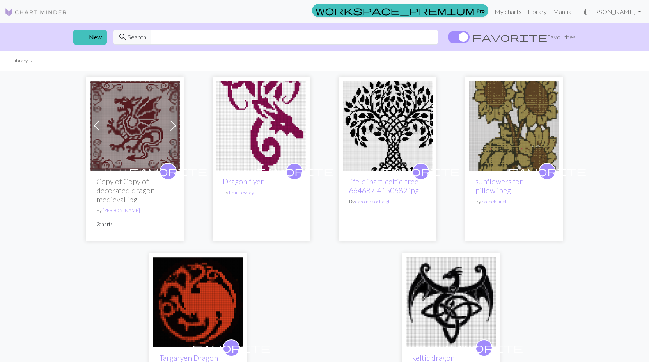
click at [400, 151] on img at bounding box center [388, 126] width 90 height 90
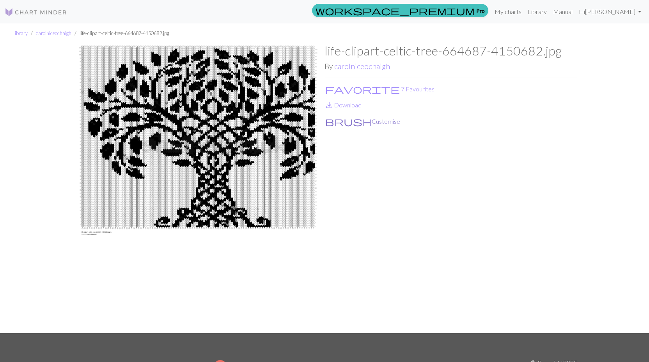
click at [347, 122] on button "brush Customise" at bounding box center [363, 121] width 76 height 10
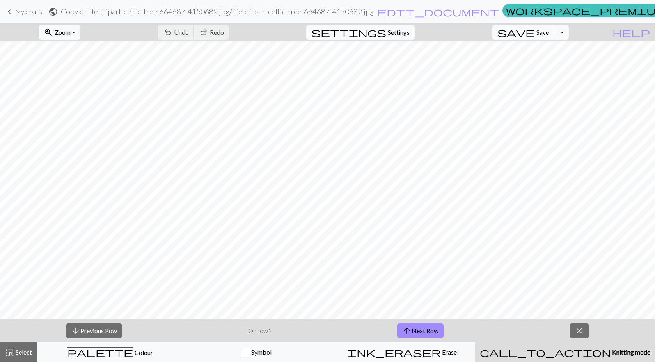
click at [553, 349] on div "call_to_action Knitting mode Knitting mode" at bounding box center [565, 351] width 171 height 9
click at [144, 349] on div "palette Colour Colour" at bounding box center [110, 352] width 136 height 10
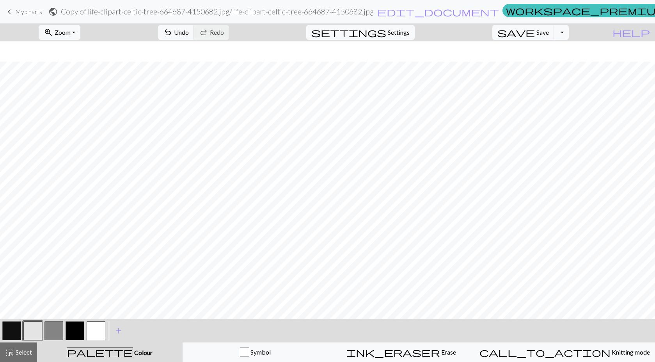
scroll to position [39, 0]
click at [442, 9] on button "edit_document Edit settings" at bounding box center [438, 12] width 123 height 10
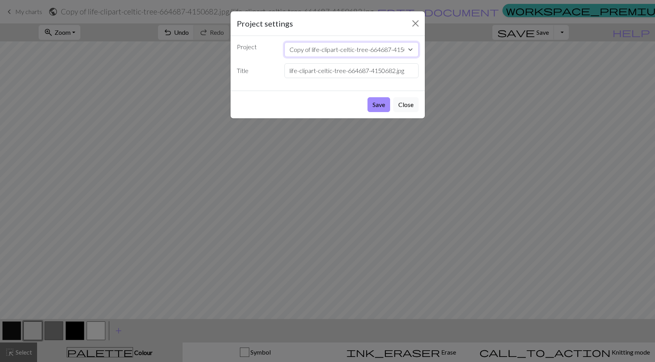
click at [386, 49] on select "Copy of life-clipart-celtic-tree-664687-4150682.jpg snoflak?? blep nooooom noga…" at bounding box center [352, 49] width 134 height 15
click at [388, 48] on select "Copy of life-clipart-celtic-tree-664687-4150682.jpg snoflak?? blep nooooom noga…" at bounding box center [352, 49] width 134 height 15
drag, startPoint x: 407, startPoint y: 72, endPoint x: 280, endPoint y: 62, distance: 127.6
click at [280, 62] on div "Project Copy of life-clipart-celtic-tree-664687-4150682.jpg snoflak?? blep nooo…" at bounding box center [328, 63] width 194 height 55
type input "yggdrasil"
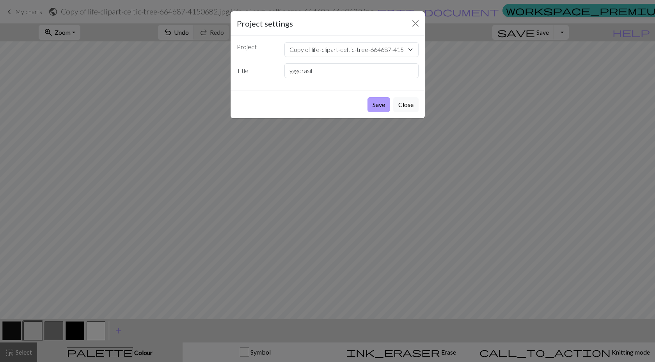
click at [382, 107] on button "Save" at bounding box center [379, 104] width 23 height 15
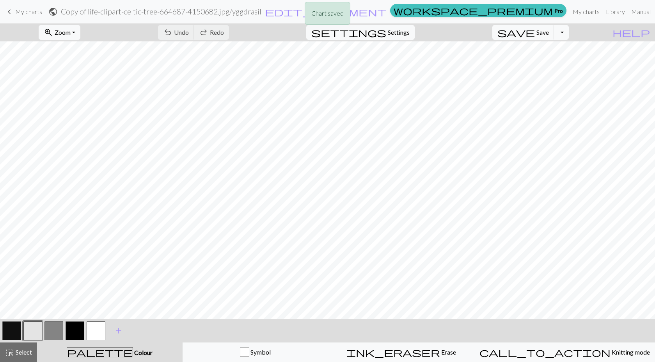
click at [554, 30] on div "Chart saved" at bounding box center [327, 15] width 655 height 31
click at [410, 32] on span "Settings" at bounding box center [399, 32] width 22 height 9
select select "aran"
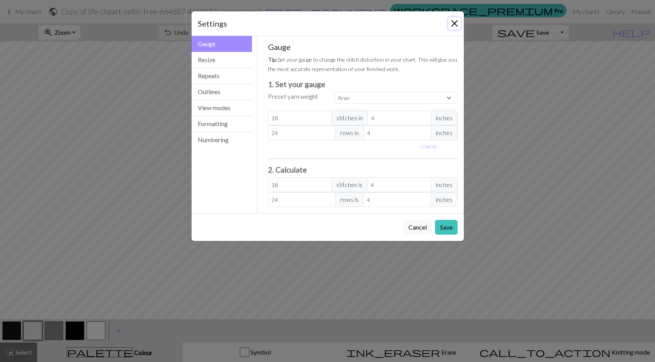
click at [451, 21] on button "Close" at bounding box center [454, 23] width 12 height 12
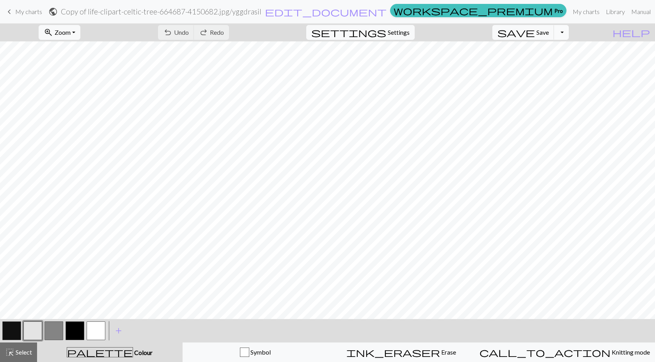
click at [569, 32] on button "Toggle Dropdown" at bounding box center [561, 32] width 15 height 15
click at [604, 33] on div "zoom_in Zoom Zoom Fit all Fit width Fit height 50% 100% 150% 200% undo Undo Und…" at bounding box center [304, 32] width 608 height 18
click at [78, 331] on button "button" at bounding box center [75, 330] width 19 height 19
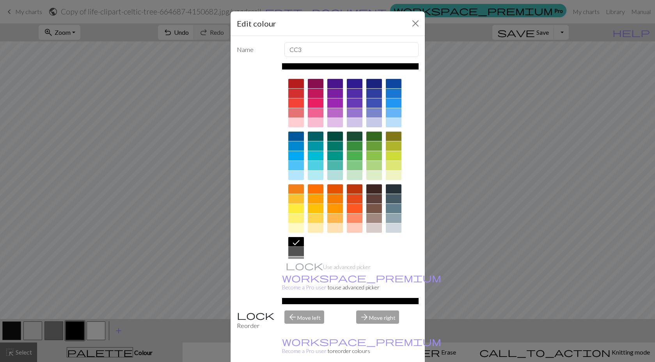
click at [296, 240] on icon at bounding box center [296, 242] width 9 height 9
drag, startPoint x: 370, startPoint y: 352, endPoint x: 337, endPoint y: 340, distance: 35.2
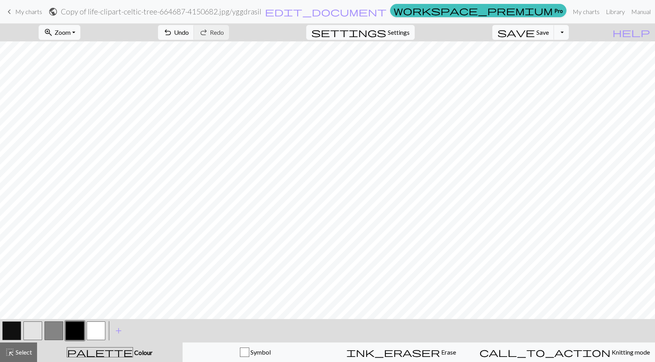
click at [13, 329] on button "button" at bounding box center [11, 330] width 19 height 19
click at [15, 328] on button "button" at bounding box center [11, 330] width 19 height 19
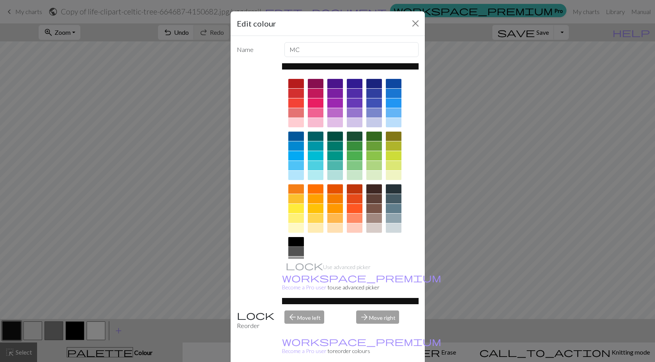
click at [295, 243] on div at bounding box center [296, 241] width 16 height 9
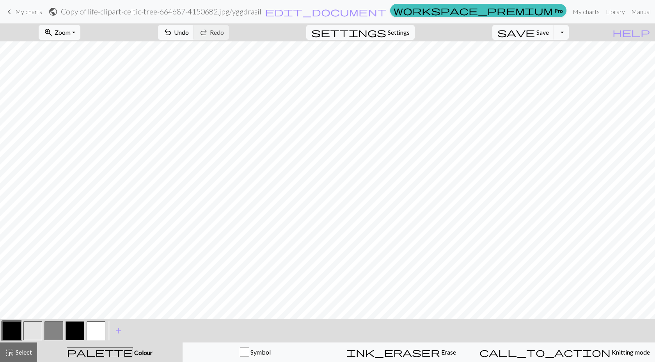
click at [52, 334] on button "button" at bounding box center [53, 330] width 19 height 19
click at [54, 334] on button "button" at bounding box center [53, 330] width 19 height 19
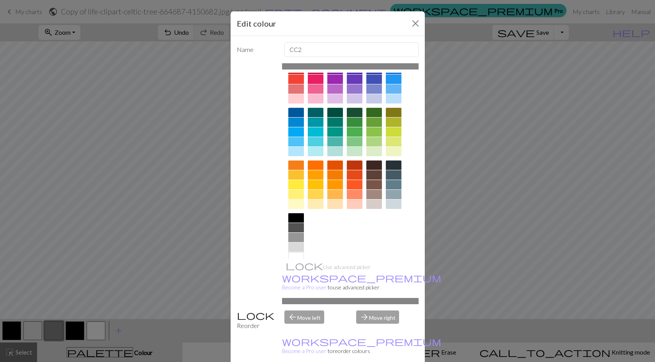
scroll to position [36, 0]
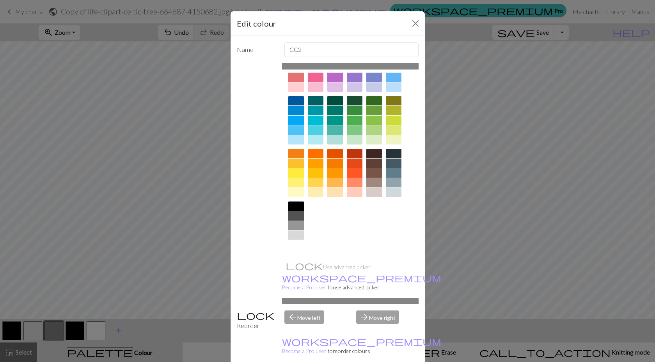
click at [297, 248] on div at bounding box center [296, 244] width 16 height 9
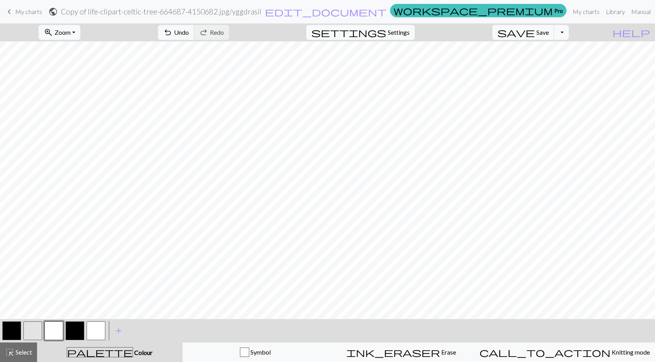
click at [31, 331] on button "button" at bounding box center [32, 330] width 19 height 19
click at [32, 331] on button "button" at bounding box center [32, 330] width 19 height 19
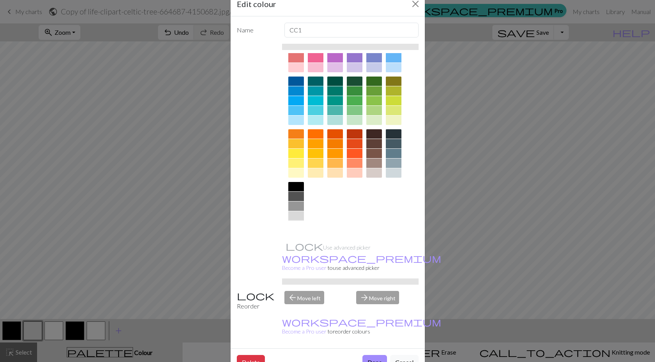
click at [296, 225] on div at bounding box center [296, 225] width 16 height 9
click at [370, 355] on button "Done" at bounding box center [375, 362] width 25 height 15
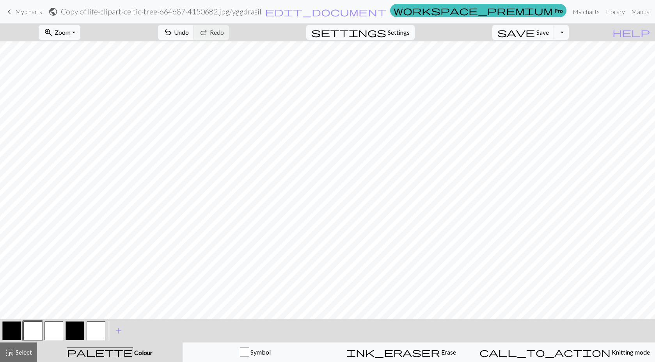
click at [555, 29] on button "save Save Save" at bounding box center [524, 32] width 62 height 15
click at [71, 31] on span "Zoom" at bounding box center [63, 31] width 16 height 7
click at [82, 91] on button "50%" at bounding box center [70, 93] width 62 height 12
click at [406, 37] on button "settings Settings" at bounding box center [360, 32] width 109 height 15
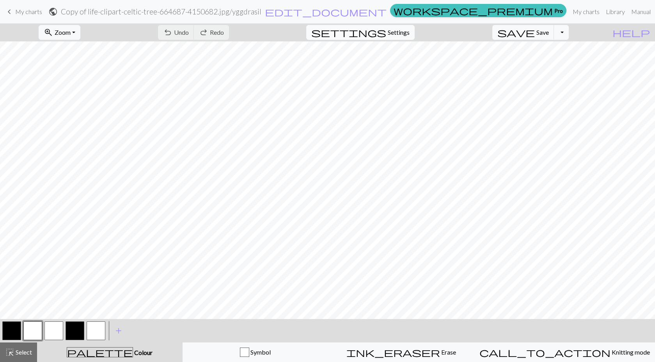
select select "aran"
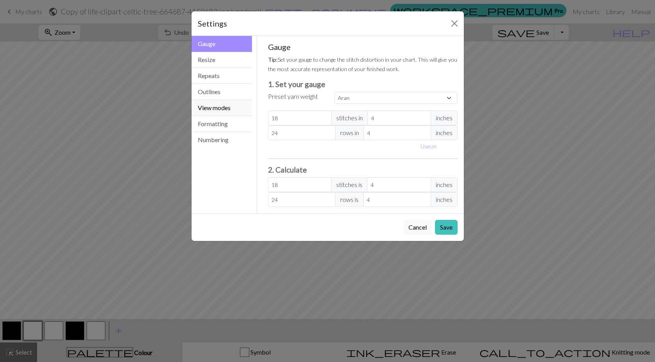
click at [219, 105] on button "View modes" at bounding box center [222, 108] width 61 height 16
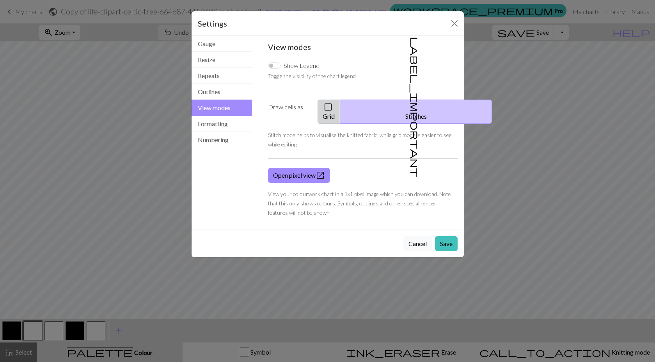
click at [340, 112] on button "check_box_outline_blank Grid" at bounding box center [329, 112] width 23 height 24
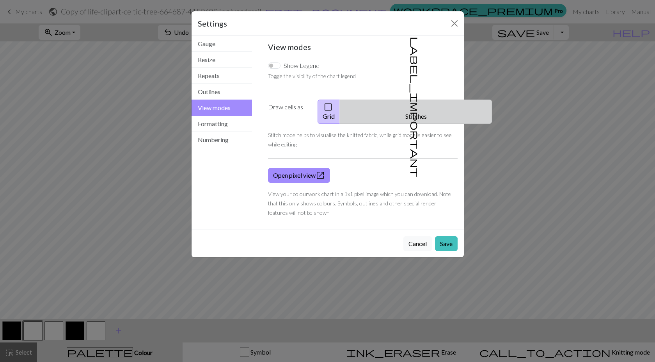
click at [423, 106] on button "label_important Stitches" at bounding box center [416, 112] width 152 height 24
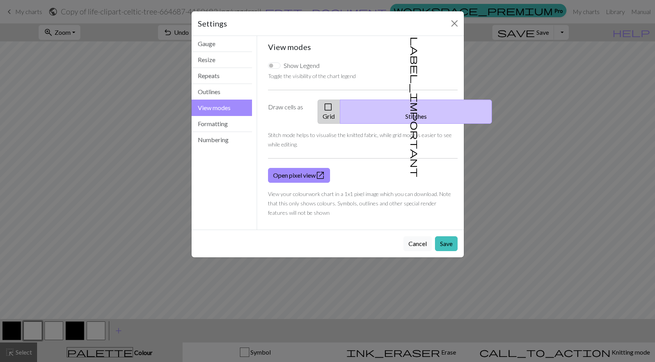
click at [340, 106] on button "check_box_outline_blank Grid" at bounding box center [329, 112] width 23 height 24
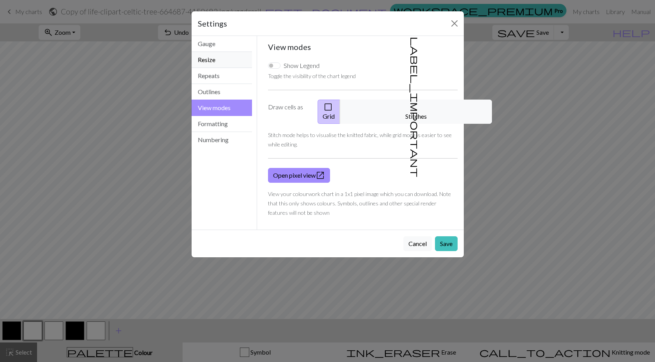
click at [224, 61] on button "Resize" at bounding box center [222, 60] width 61 height 16
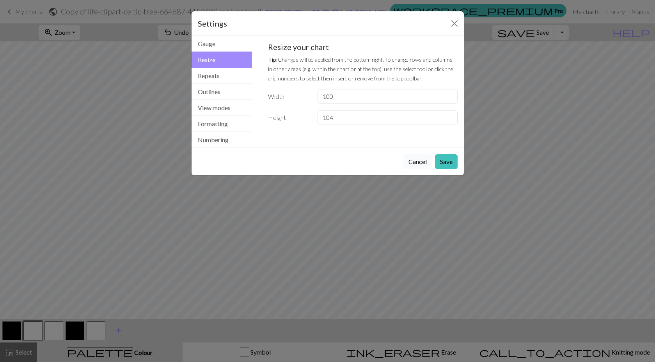
click at [423, 162] on button "Cancel" at bounding box center [418, 161] width 28 height 15
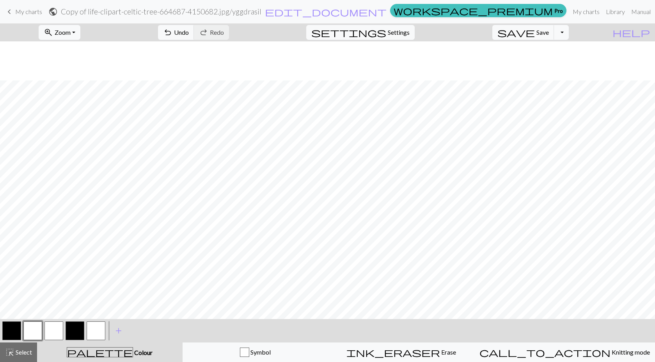
scroll to position [44, 0]
click at [76, 330] on button "button" at bounding box center [75, 330] width 19 height 19
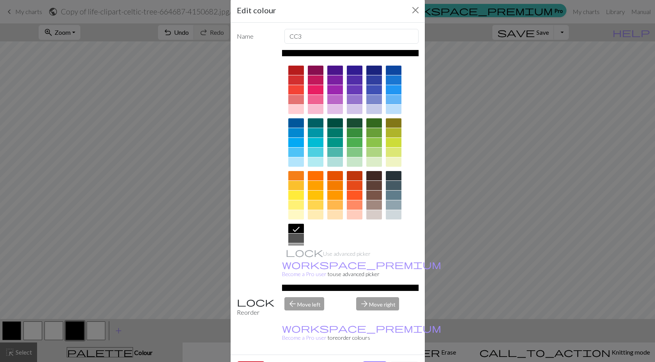
scroll to position [20, 0]
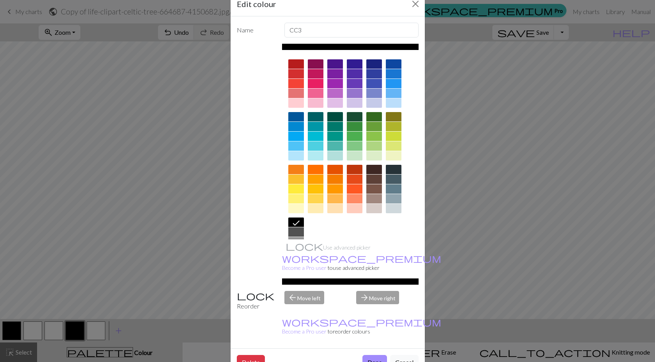
drag, startPoint x: 294, startPoint y: 229, endPoint x: 297, endPoint y: 235, distance: 6.5
click at [294, 229] on div at bounding box center [296, 231] width 16 height 9
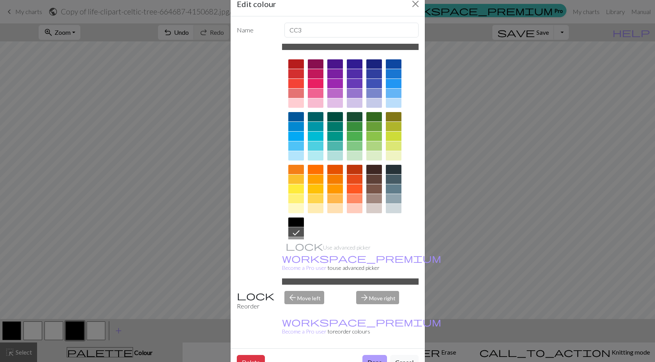
click at [364, 355] on button "Done" at bounding box center [375, 362] width 25 height 15
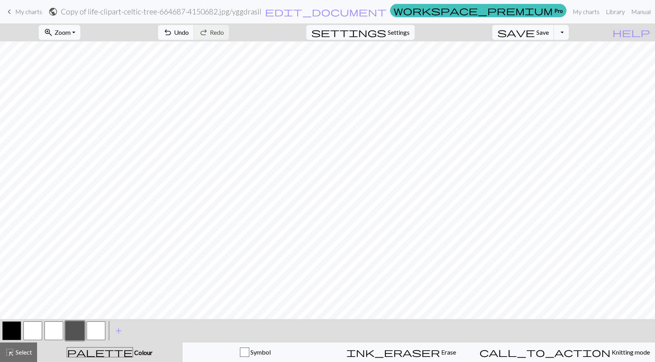
click at [20, 327] on button "button" at bounding box center [11, 330] width 19 height 19
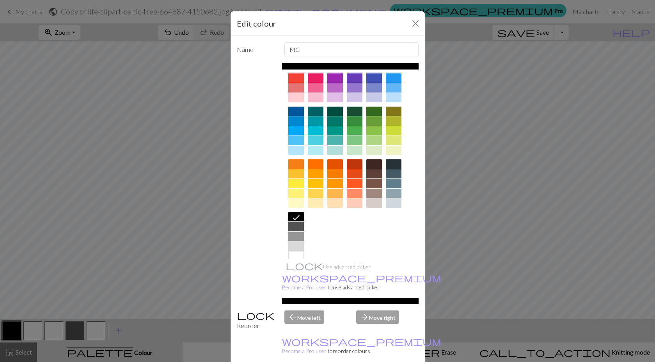
scroll to position [36, 0]
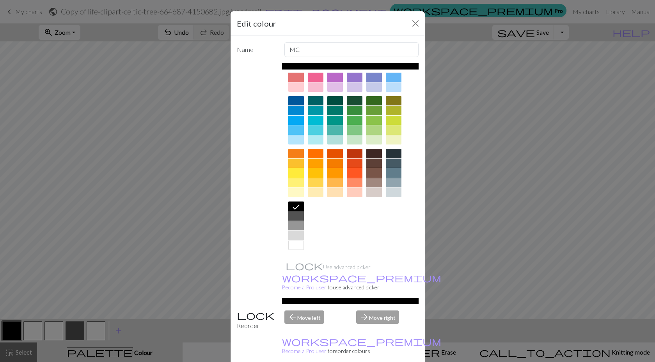
click at [299, 217] on div at bounding box center [296, 215] width 16 height 9
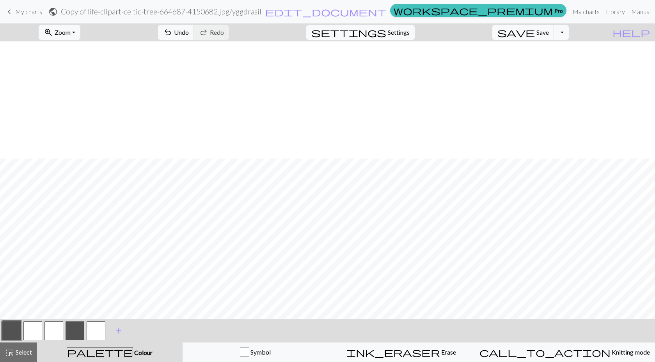
scroll to position [162, 0]
click at [34, 329] on button "button" at bounding box center [32, 330] width 19 height 19
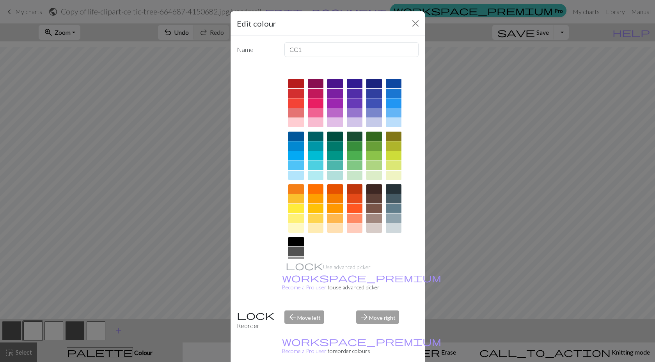
click at [393, 216] on div at bounding box center [394, 217] width 16 height 9
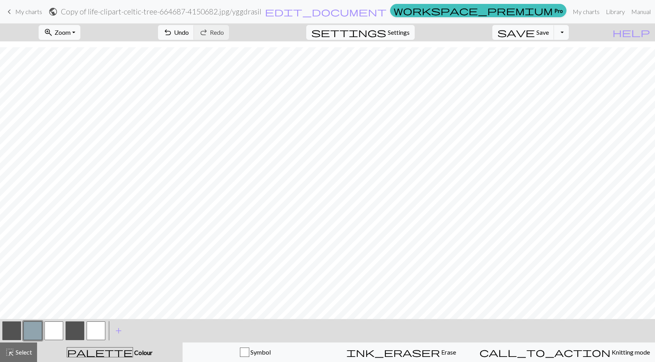
click at [53, 327] on button "button" at bounding box center [53, 330] width 19 height 19
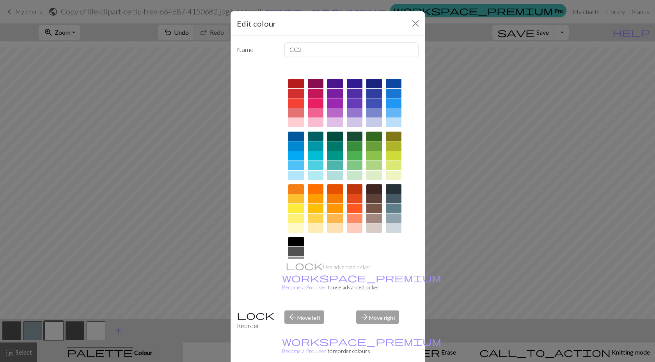
drag, startPoint x: 390, startPoint y: 213, endPoint x: 396, endPoint y: 226, distance: 13.8
click at [390, 215] on div at bounding box center [394, 217] width 16 height 9
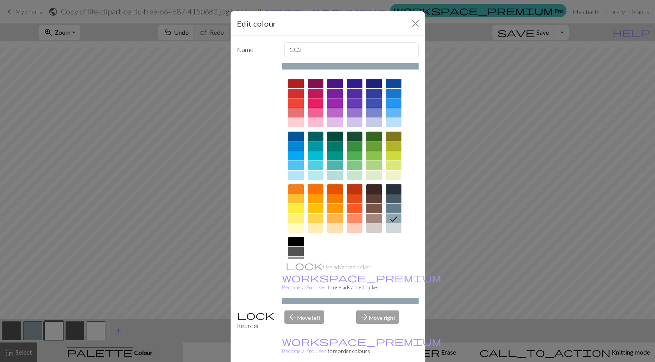
drag, startPoint x: 374, startPoint y: 354, endPoint x: 267, endPoint y: 341, distance: 107.0
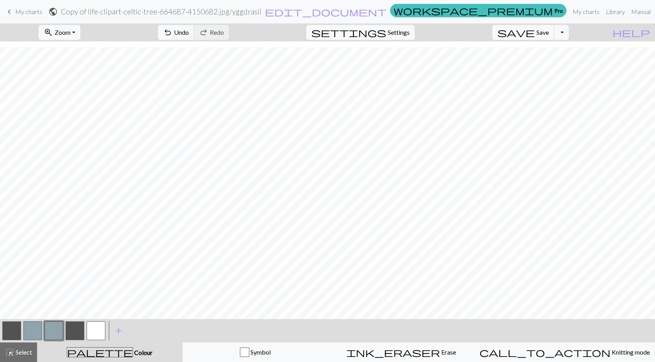
click at [100, 331] on button "button" at bounding box center [96, 330] width 19 height 19
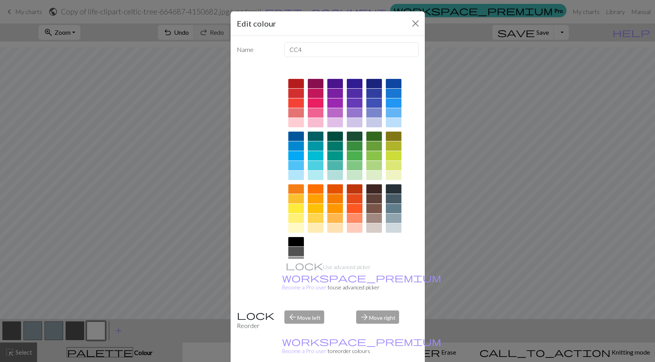
drag, startPoint x: 386, startPoint y: 215, endPoint x: 390, endPoint y: 217, distance: 4.2
click at [387, 215] on div at bounding box center [394, 217] width 16 height 9
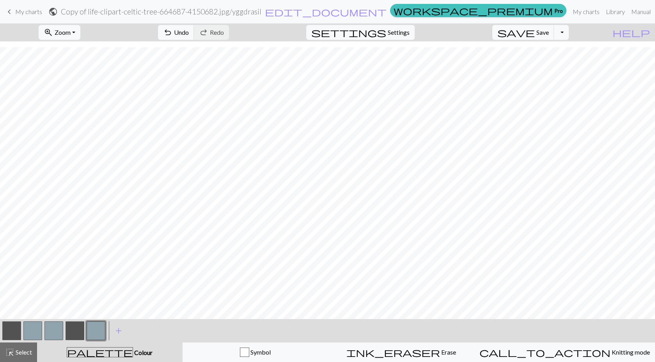
click at [73, 329] on button "button" at bounding box center [75, 330] width 19 height 19
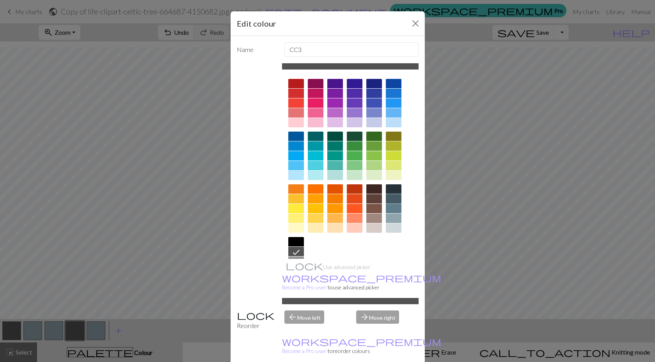
click at [393, 197] on div at bounding box center [394, 198] width 16 height 9
drag, startPoint x: 372, startPoint y: 351, endPoint x: 363, endPoint y: 350, distance: 8.7
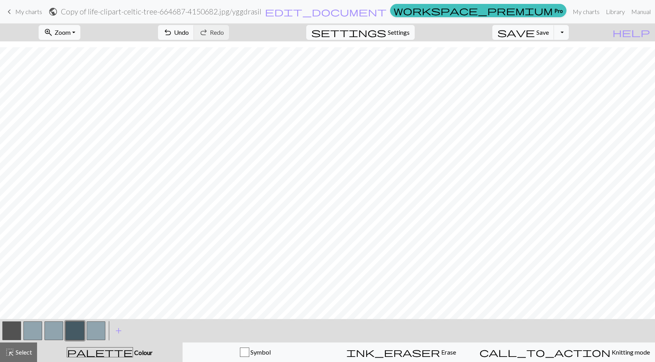
click at [12, 326] on button "button" at bounding box center [11, 330] width 19 height 19
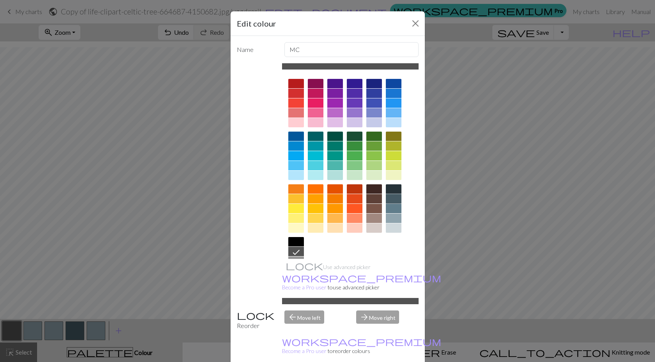
click at [390, 198] on div at bounding box center [394, 198] width 16 height 9
click at [332, 146] on div at bounding box center [335, 145] width 16 height 9
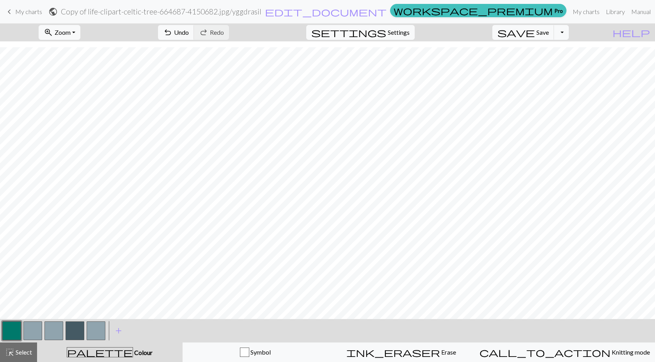
click at [7, 328] on button "button" at bounding box center [11, 330] width 19 height 19
click at [7, 329] on div "Edit colour Name MC Use advanced picker workspace_premium Become a Pro user to …" at bounding box center [327, 181] width 655 height 362
click at [10, 333] on button "button" at bounding box center [11, 330] width 19 height 19
click at [16, 327] on button "button" at bounding box center [11, 330] width 19 height 19
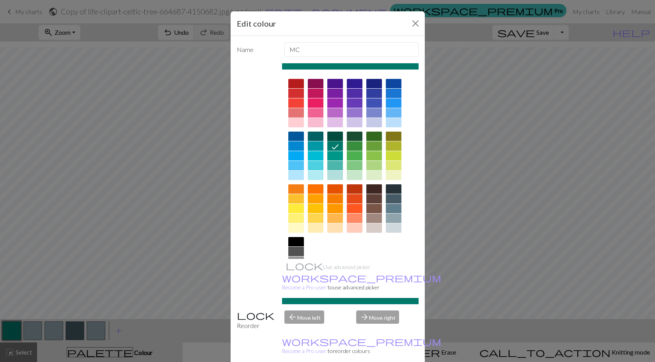
click at [335, 134] on div at bounding box center [335, 136] width 16 height 9
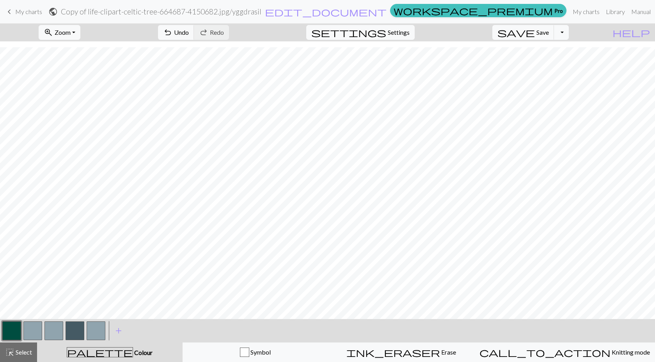
click at [76, 327] on button "button" at bounding box center [75, 330] width 19 height 19
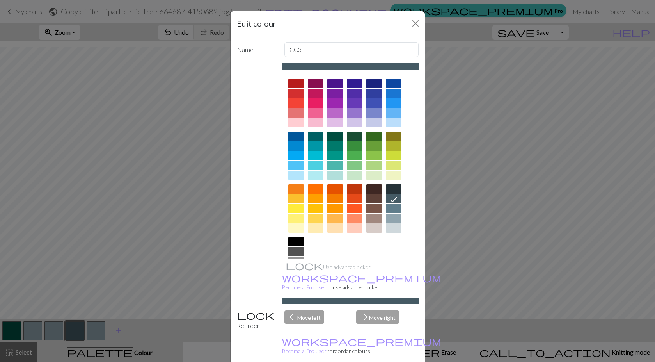
click at [347, 133] on div at bounding box center [355, 136] width 16 height 9
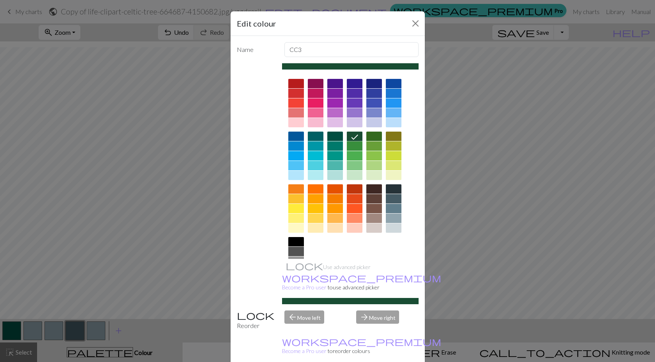
click at [327, 138] on div at bounding box center [335, 136] width 16 height 9
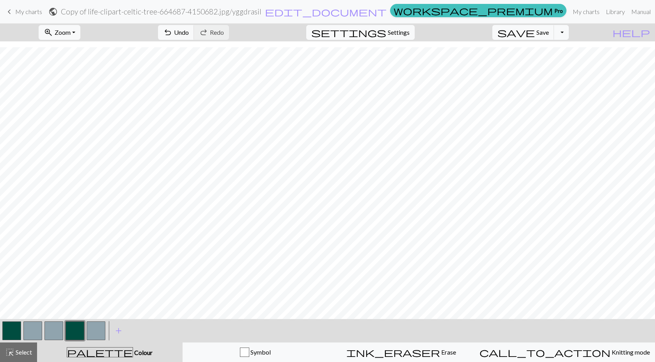
click at [54, 328] on button "button" at bounding box center [53, 330] width 19 height 19
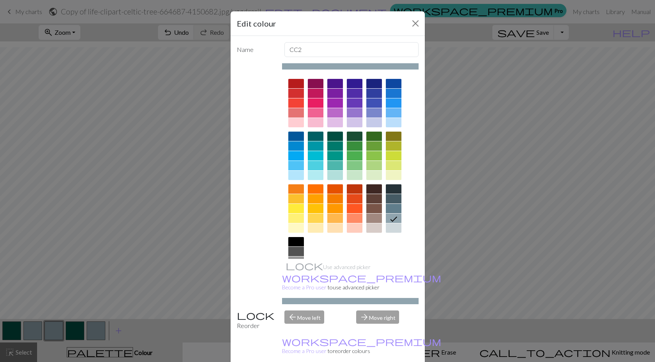
scroll to position [36, 0]
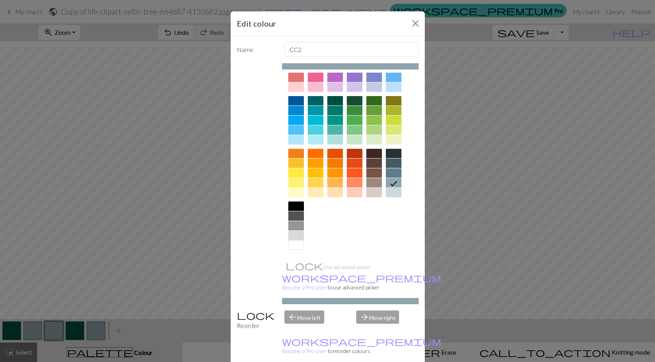
click at [294, 233] on div at bounding box center [296, 235] width 16 height 9
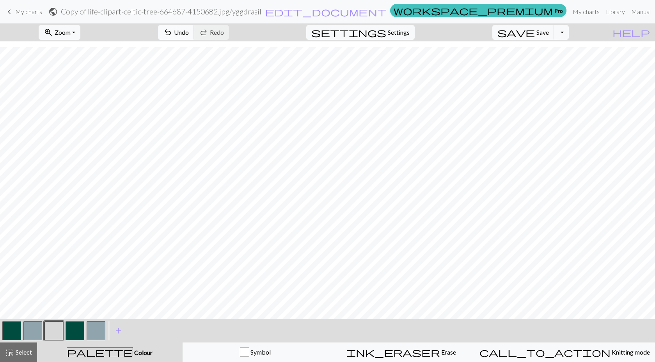
click at [189, 31] on span "Undo" at bounding box center [181, 31] width 15 height 7
click at [189, 30] on span "Undo" at bounding box center [181, 31] width 15 height 7
click at [229, 31] on button "redo Redo Redo" at bounding box center [211, 32] width 35 height 15
click at [229, 32] on button "redo Redo Redo" at bounding box center [211, 32] width 35 height 15
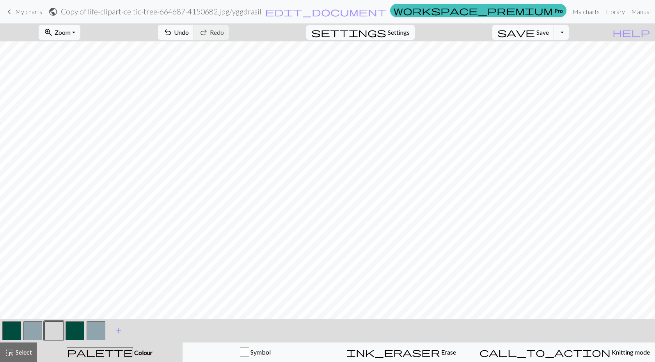
click at [62, 327] on button "button" at bounding box center [53, 330] width 19 height 19
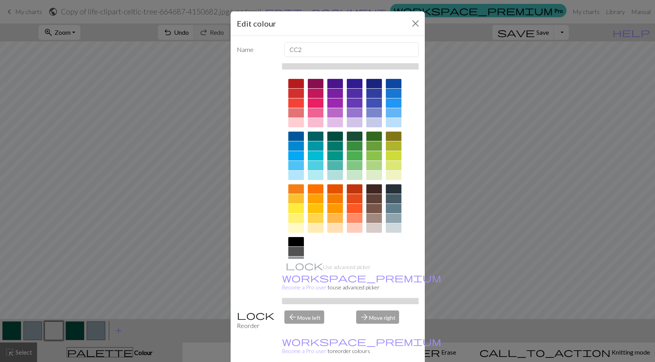
click at [331, 135] on div at bounding box center [335, 136] width 16 height 9
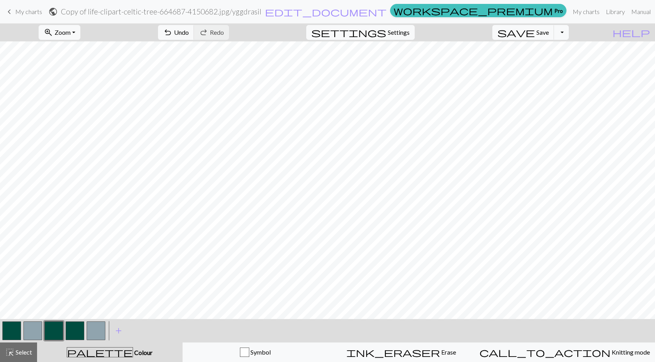
click at [30, 326] on button "button" at bounding box center [32, 330] width 19 height 19
click at [33, 327] on button "button" at bounding box center [32, 330] width 19 height 19
click at [33, 327] on div "Edit colour Name CC1 Use advanced picker workspace_premium Become a Pro user to…" at bounding box center [327, 181] width 655 height 362
click at [33, 327] on button "button" at bounding box center [32, 330] width 19 height 19
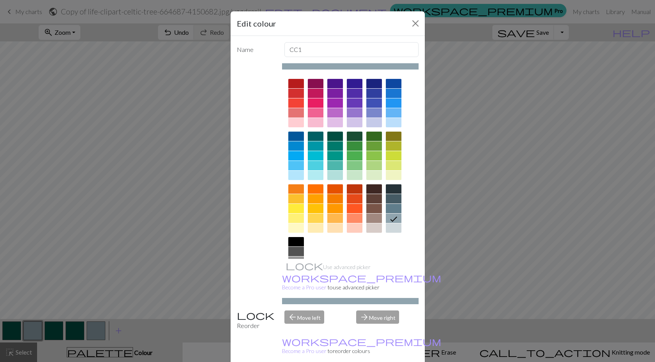
click at [354, 176] on div at bounding box center [355, 175] width 16 height 9
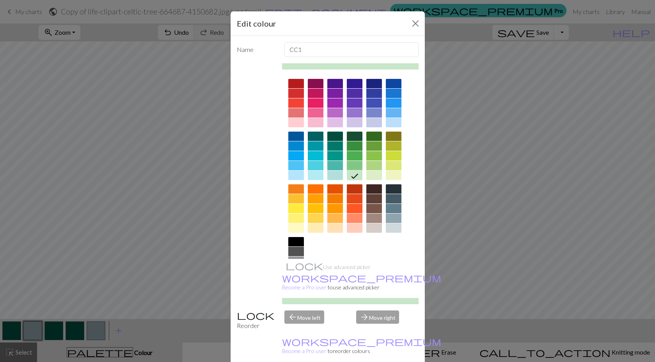
click at [332, 176] on div at bounding box center [335, 175] width 16 height 9
click at [393, 224] on div at bounding box center [394, 227] width 16 height 9
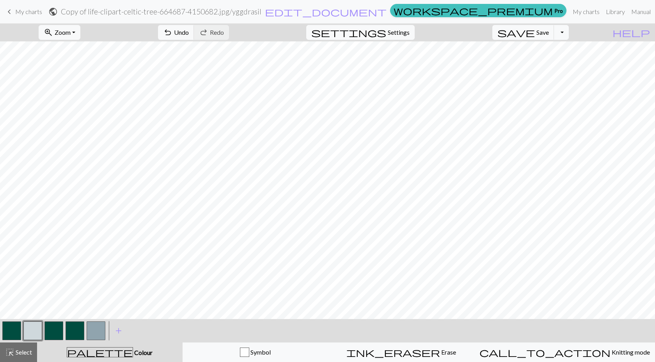
click at [91, 324] on button "button" at bounding box center [96, 330] width 19 height 19
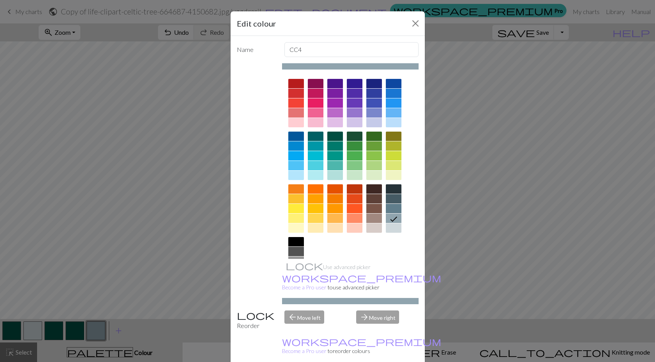
click at [391, 228] on div at bounding box center [394, 227] width 16 height 9
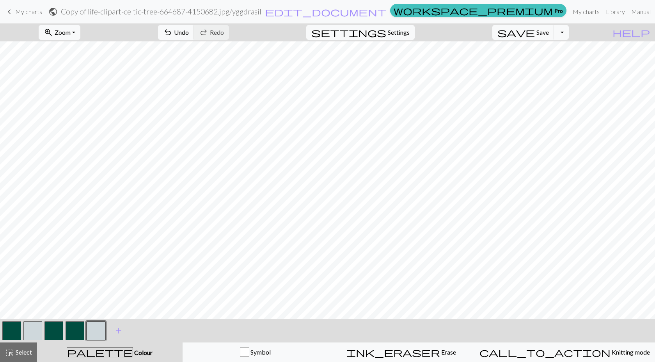
click at [90, 325] on button "button" at bounding box center [96, 330] width 19 height 19
click at [90, 324] on div "Edit colour Name CC4 Use advanced picker workspace_premium Become a Pro user to…" at bounding box center [327, 181] width 655 height 362
click at [98, 325] on button "button" at bounding box center [96, 330] width 19 height 19
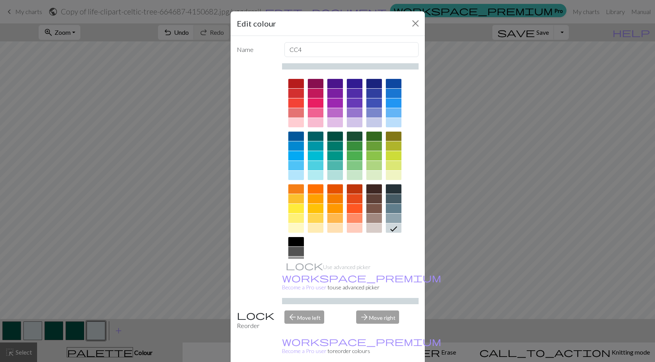
click at [392, 218] on div at bounding box center [394, 217] width 16 height 9
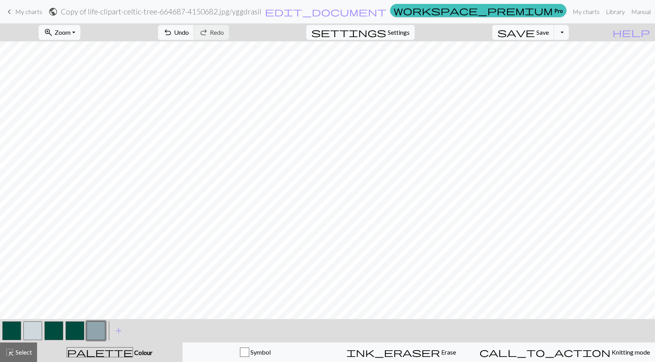
click at [98, 334] on button "button" at bounding box center [96, 330] width 19 height 19
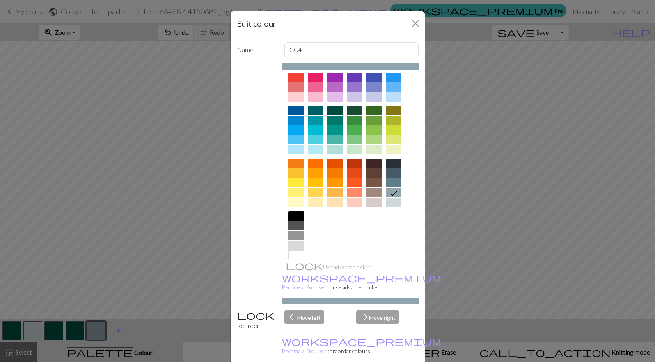
scroll to position [36, 0]
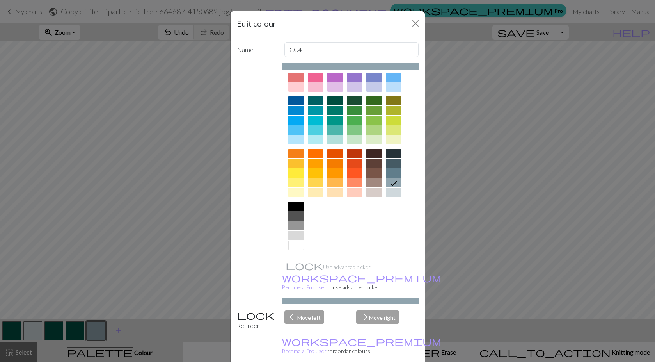
click at [297, 237] on div at bounding box center [296, 235] width 16 height 9
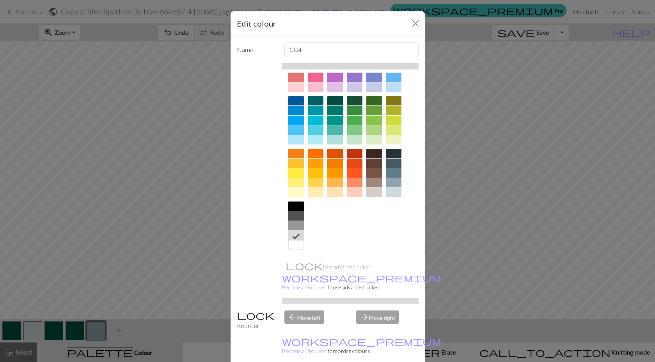
drag, startPoint x: 371, startPoint y: 351, endPoint x: 334, endPoint y: 340, distance: 38.2
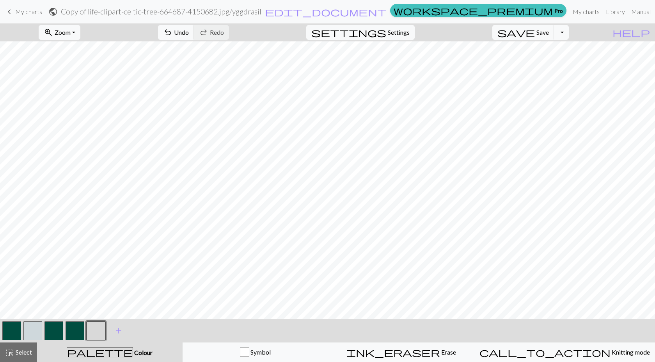
click at [94, 333] on button "button" at bounding box center [96, 330] width 19 height 19
click at [96, 333] on div "Edit colour Name CC4 Use advanced picker workspace_premium Become a Pro user to…" at bounding box center [327, 181] width 655 height 362
click at [96, 331] on button "button" at bounding box center [96, 330] width 19 height 19
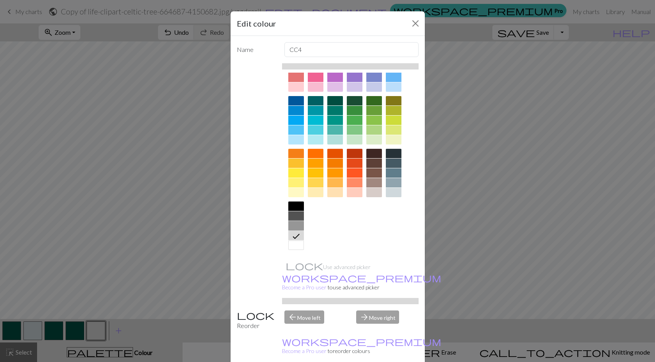
click at [297, 226] on div at bounding box center [296, 225] width 16 height 9
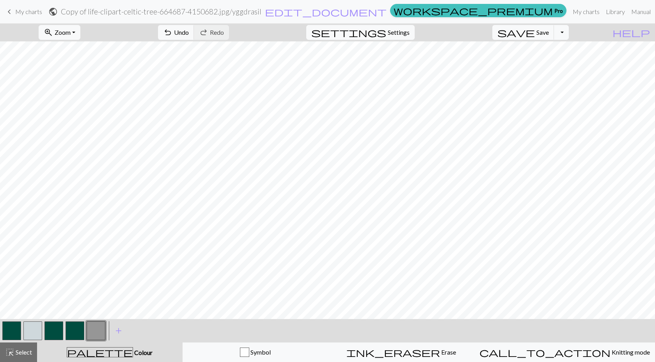
click at [27, 323] on button "button" at bounding box center [32, 330] width 19 height 19
click at [29, 326] on button "button" at bounding box center [32, 330] width 19 height 19
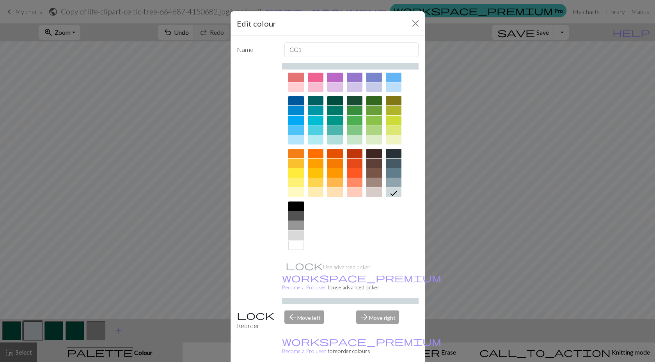
click at [297, 224] on div at bounding box center [296, 225] width 16 height 9
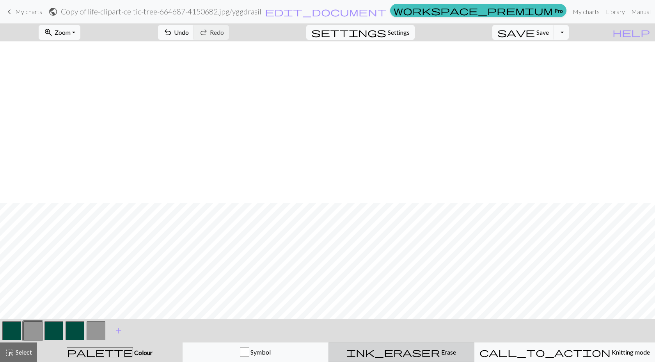
scroll to position [162, 0]
drag, startPoint x: 563, startPoint y: 36, endPoint x: 559, endPoint y: 34, distance: 4.5
click at [555, 36] on button "save Save Save" at bounding box center [524, 32] width 62 height 15
click at [549, 34] on span "Save" at bounding box center [543, 31] width 12 height 7
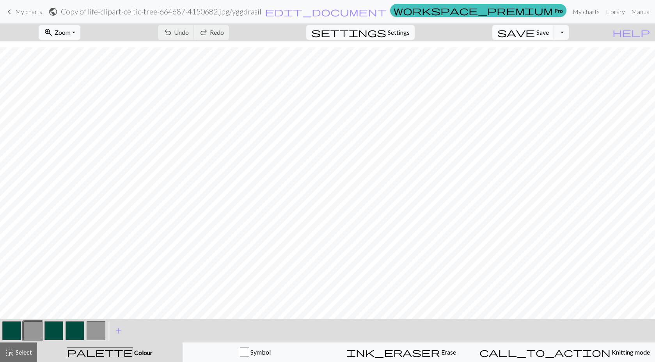
click at [549, 34] on span "Save" at bounding box center [543, 31] width 12 height 7
click at [557, 32] on body "This website uses cookies to ensure you get the best experience on our website.…" at bounding box center [327, 181] width 655 height 362
click at [21, 14] on span "My charts" at bounding box center [28, 11] width 27 height 7
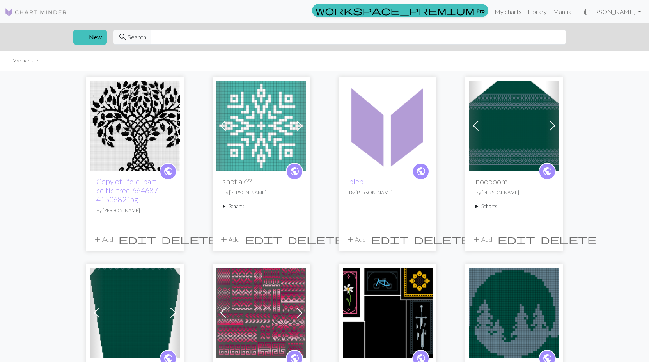
click at [156, 237] on span "edit" at bounding box center [137, 239] width 37 height 11
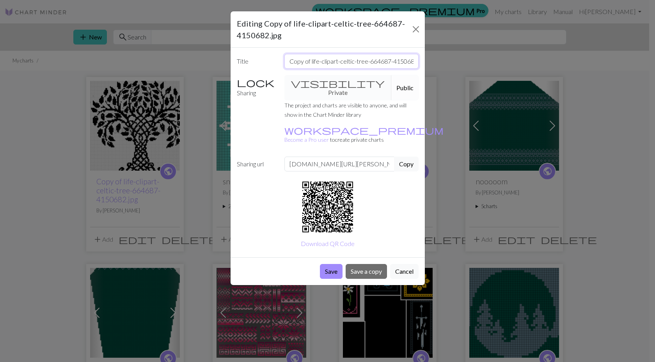
scroll to position [0, 15]
drag, startPoint x: 289, startPoint y: 60, endPoint x: 460, endPoint y: 66, distance: 171.1
click at [460, 66] on div "Editing Copy of life-clipart-celtic-tree-664687-4150682.jpg Title Copy of life-…" at bounding box center [327, 181] width 655 height 362
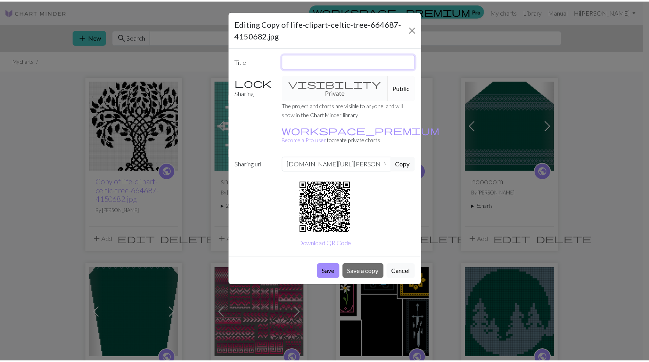
scroll to position [0, 0]
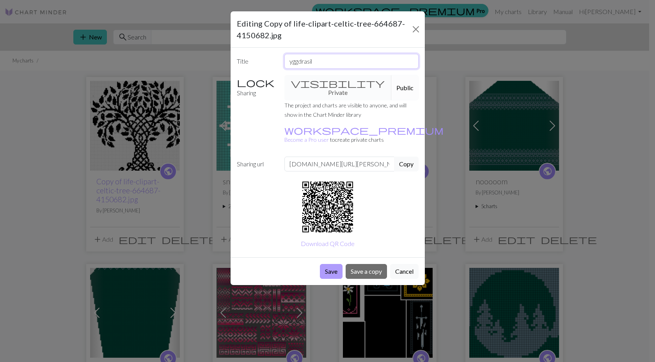
type input "yggdrasil"
click at [332, 264] on button "Save" at bounding box center [331, 271] width 23 height 15
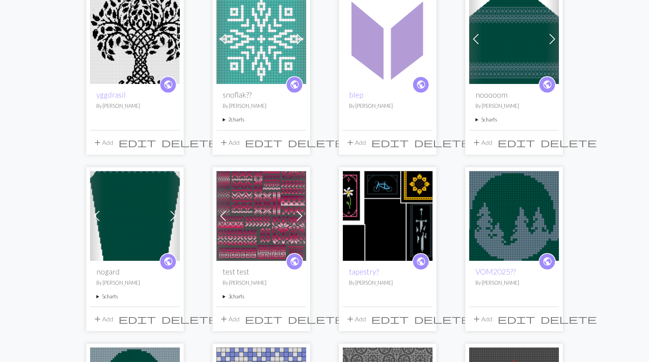
scroll to position [117, 0]
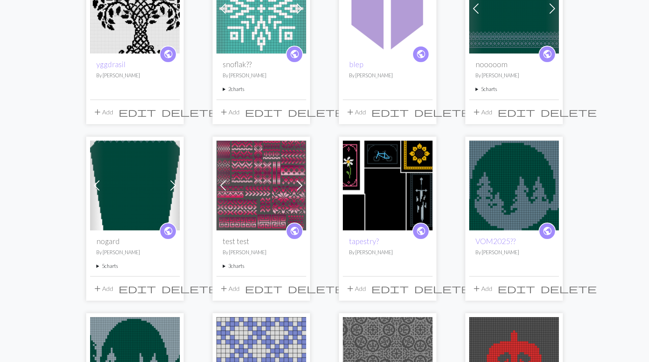
click at [169, 183] on span at bounding box center [173, 185] width 12 height 12
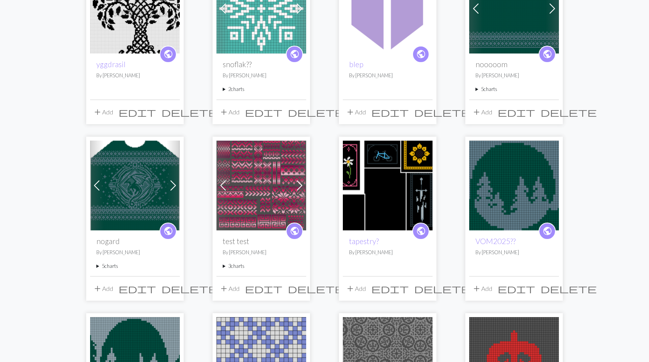
click at [169, 183] on span at bounding box center [173, 185] width 12 height 12
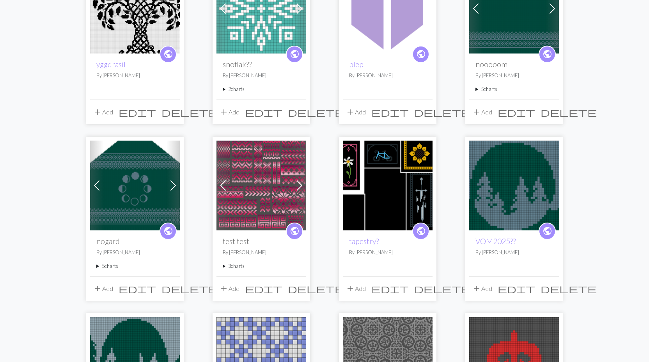
click at [169, 182] on span at bounding box center [173, 185] width 12 height 12
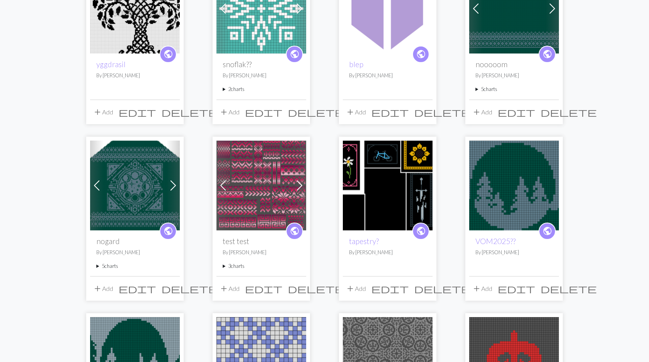
click at [174, 179] on span at bounding box center [173, 185] width 12 height 12
click at [174, 178] on link "Next" at bounding box center [174, 186] width 14 height 90
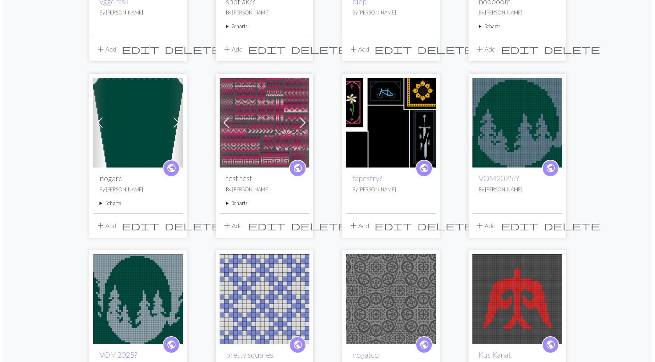
scroll to position [0, 0]
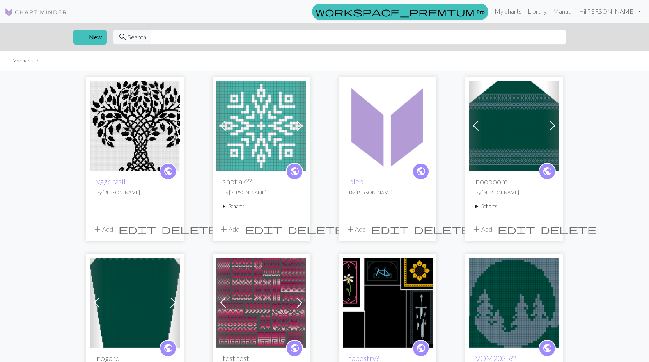
drag, startPoint x: 551, startPoint y: 134, endPoint x: 552, endPoint y: 127, distance: 6.7
click at [552, 129] on link "Next" at bounding box center [553, 126] width 14 height 90
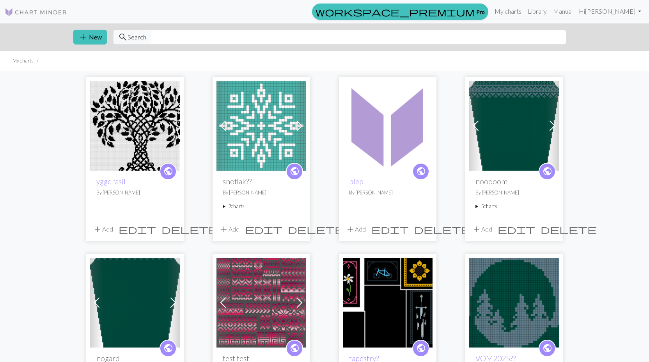
click at [161, 286] on img at bounding box center [135, 303] width 90 height 90
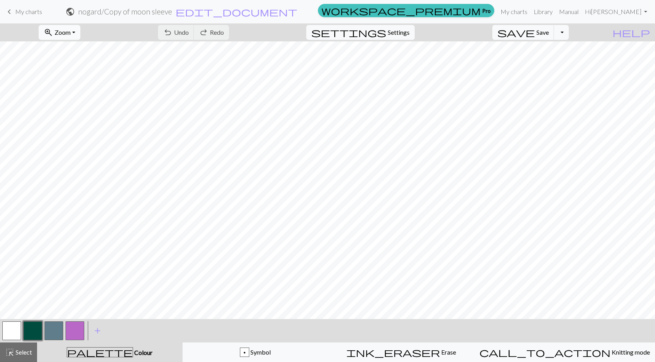
click at [53, 27] on span "zoom_in" at bounding box center [48, 32] width 9 height 11
click at [89, 93] on button "50%" at bounding box center [70, 93] width 62 height 12
click at [19, 353] on span "Select" at bounding box center [23, 351] width 18 height 7
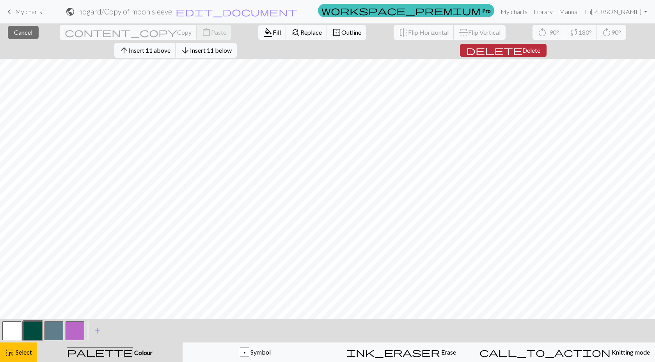
click at [541, 46] on span "Delete" at bounding box center [532, 49] width 18 height 7
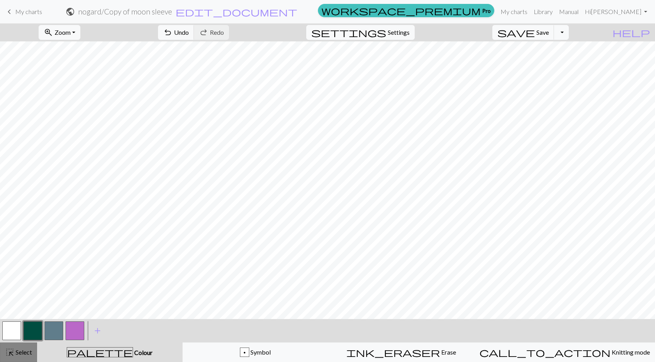
drag, startPoint x: 19, startPoint y: 349, endPoint x: 74, endPoint y: 329, distance: 57.9
click at [20, 349] on span "Select" at bounding box center [23, 351] width 18 height 7
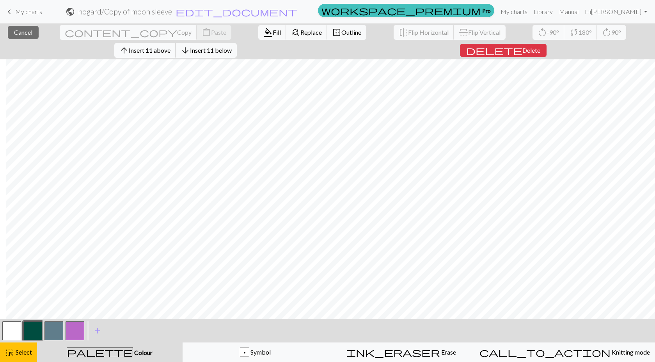
click at [171, 46] on span "Insert 11 above" at bounding box center [150, 49] width 42 height 7
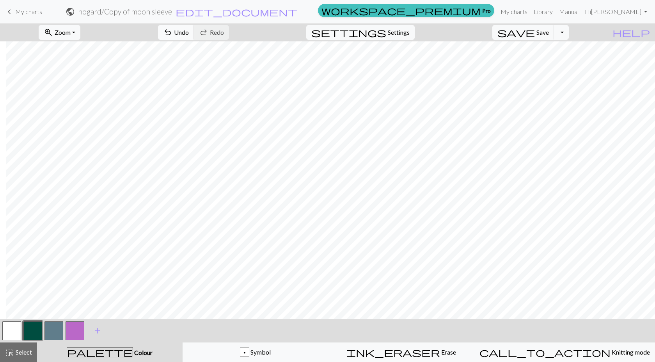
click at [194, 28] on button "undo Undo Undo" at bounding box center [176, 32] width 36 height 15
drag, startPoint x: 32, startPoint y: 346, endPoint x: 69, endPoint y: 334, distance: 39.3
click at [35, 346] on button "highlight_alt Select Select" at bounding box center [18, 352] width 37 height 20
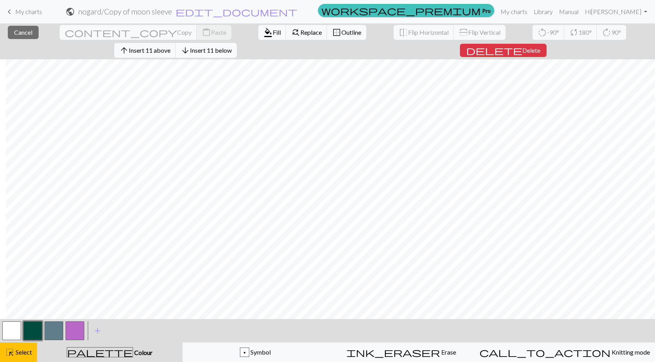
click at [237, 43] on button "arrow_downward Insert 11 below" at bounding box center [206, 50] width 61 height 15
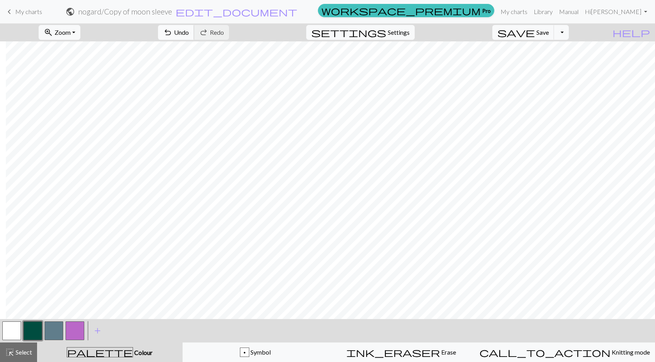
click at [189, 33] on span "Undo" at bounding box center [181, 31] width 15 height 7
drag, startPoint x: 12, startPoint y: 333, endPoint x: 25, endPoint y: 317, distance: 19.9
click at [13, 333] on button "button" at bounding box center [11, 330] width 19 height 19
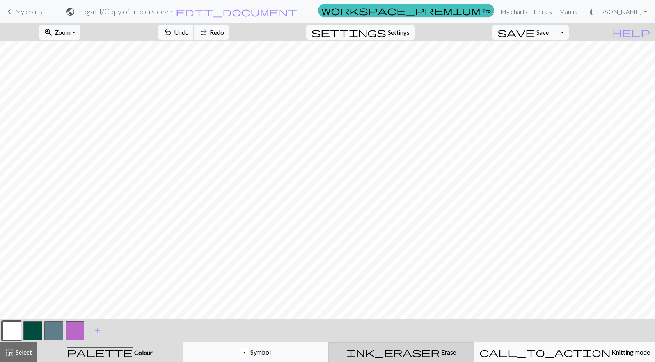
click at [395, 346] on button "ink_eraser Erase Erase" at bounding box center [402, 352] width 146 height 20
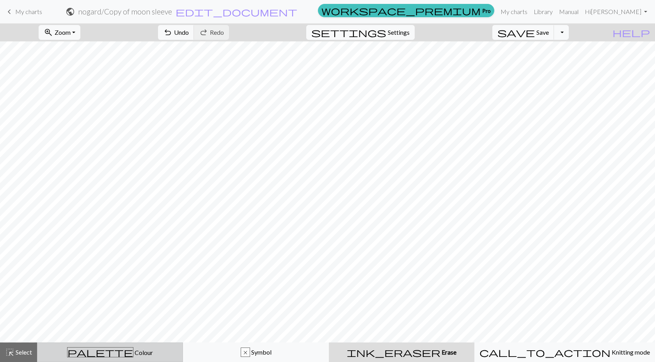
click at [65, 353] on div "palette Colour Colour" at bounding box center [110, 352] width 136 height 10
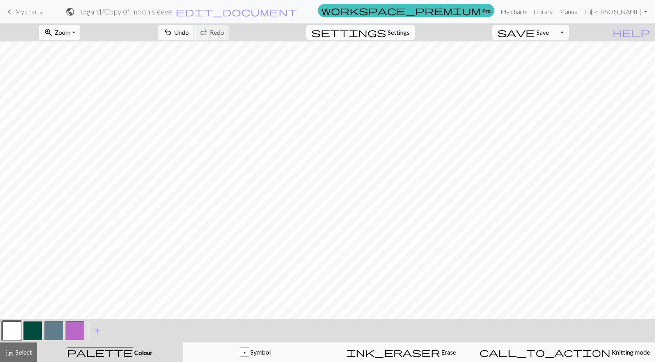
drag, startPoint x: 35, startPoint y: 333, endPoint x: 39, endPoint y: 321, distance: 12.8
click at [35, 331] on button "button" at bounding box center [32, 330] width 19 height 19
click at [194, 26] on button "undo Undo Undo" at bounding box center [176, 32] width 36 height 15
click at [53, 331] on button "button" at bounding box center [53, 330] width 19 height 19
click at [38, 329] on button "button" at bounding box center [32, 330] width 19 height 19
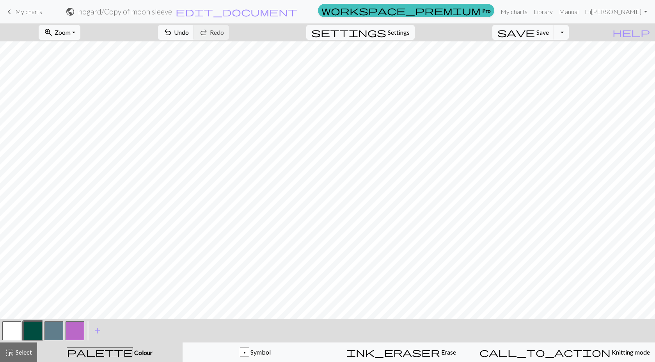
drag, startPoint x: 32, startPoint y: 352, endPoint x: 80, endPoint y: 318, distance: 59.2
click at [32, 350] on span "Select" at bounding box center [23, 351] width 18 height 7
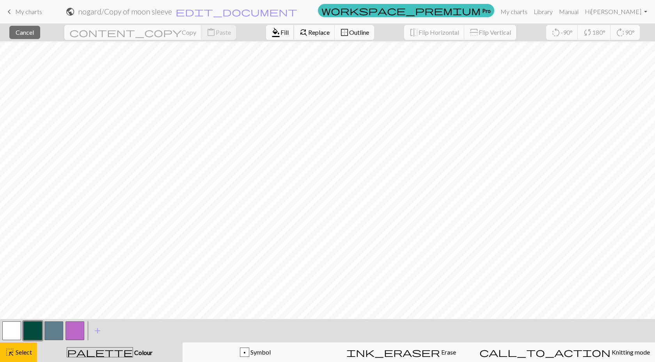
click at [266, 28] on button "format_color_fill Fill" at bounding box center [280, 32] width 28 height 15
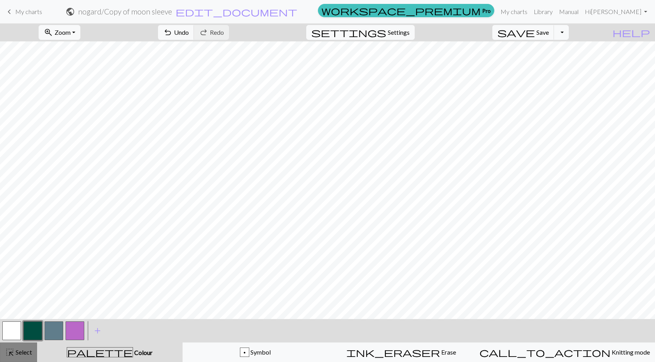
click at [19, 346] on button "highlight_alt Select Select" at bounding box center [18, 352] width 37 height 20
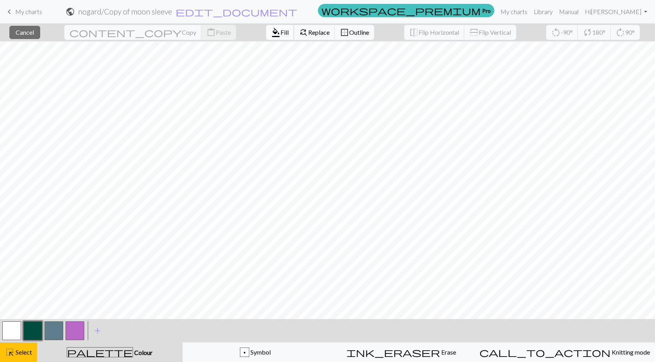
click at [271, 31] on span "format_color_fill" at bounding box center [275, 32] width 9 height 11
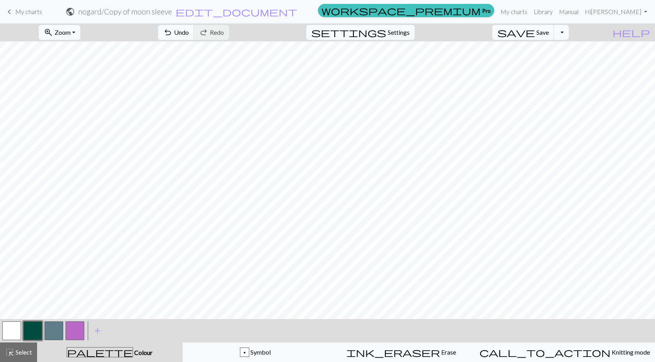
drag, startPoint x: 49, startPoint y: 331, endPoint x: 53, endPoint y: 329, distance: 4.0
click at [52, 330] on button "button" at bounding box center [53, 330] width 19 height 19
click at [189, 32] on span "Undo" at bounding box center [181, 31] width 15 height 7
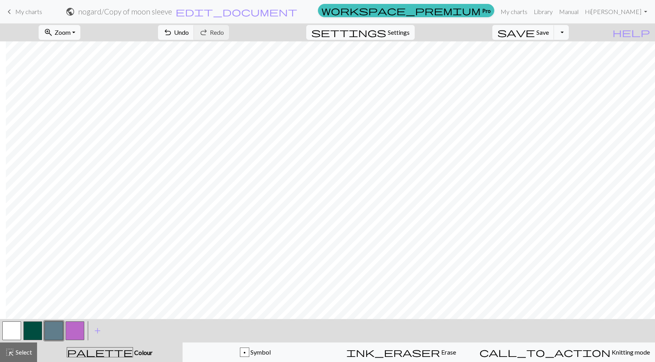
click at [34, 332] on button "button" at bounding box center [32, 330] width 19 height 19
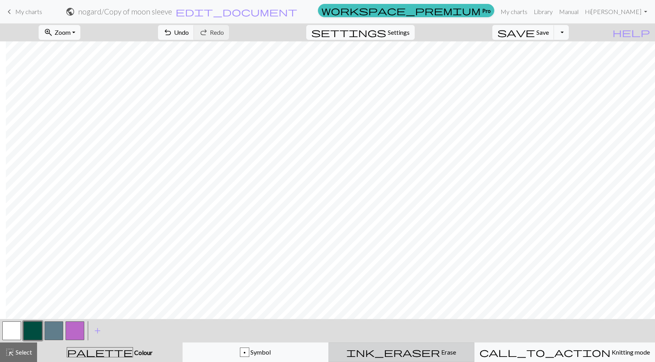
click at [440, 351] on span "Erase" at bounding box center [448, 351] width 16 height 7
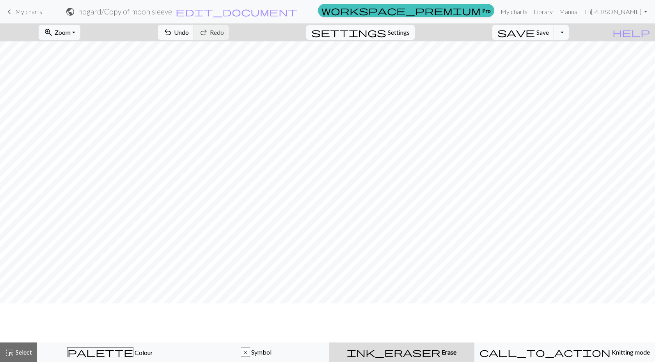
scroll to position [0, 0]
drag, startPoint x: 149, startPoint y: 356, endPoint x: 154, endPoint y: 355, distance: 5.3
click at [150, 356] on div "palette Colour Colour" at bounding box center [110, 352] width 136 height 10
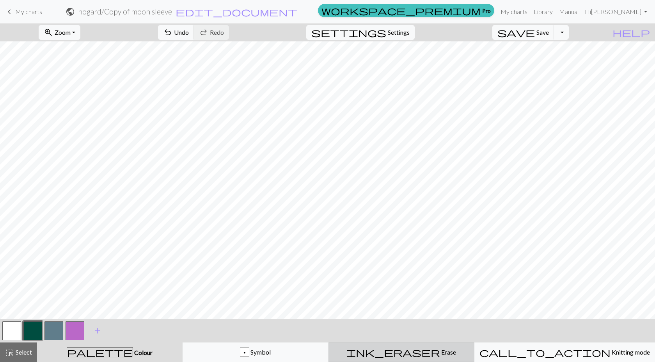
click at [447, 351] on div "ink_eraser Erase Erase" at bounding box center [402, 351] width 136 height 9
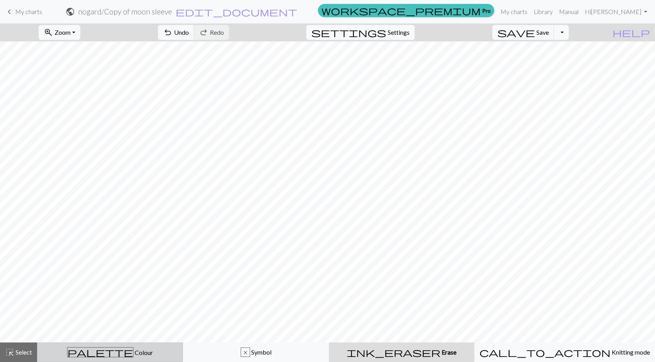
click at [104, 353] on span "palette" at bounding box center [101, 352] width 66 height 11
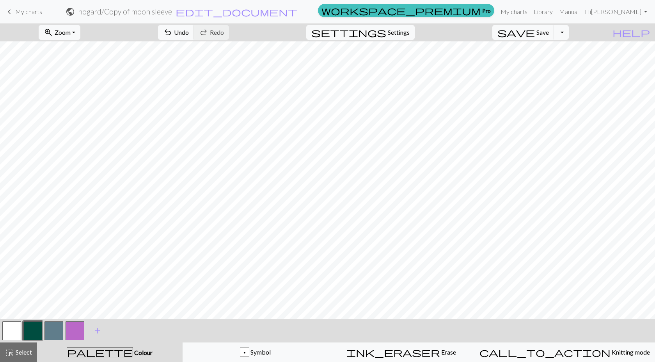
click at [59, 326] on button "button" at bounding box center [53, 330] width 19 height 19
drag, startPoint x: 36, startPoint y: 326, endPoint x: 90, endPoint y: 318, distance: 54.8
click at [38, 325] on button "button" at bounding box center [32, 330] width 19 height 19
click at [173, 31] on span "undo" at bounding box center [167, 32] width 9 height 11
click at [194, 34] on button "undo Undo Undo" at bounding box center [176, 32] width 36 height 15
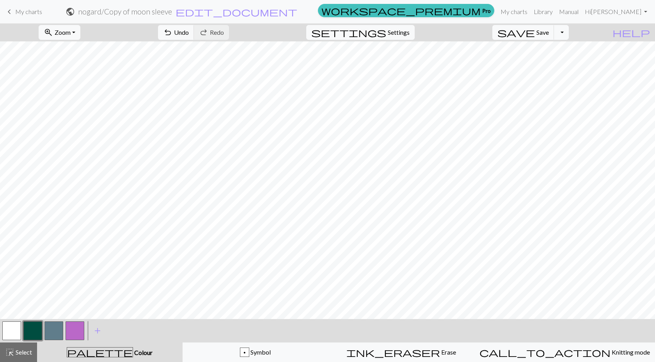
drag, startPoint x: 29, startPoint y: 347, endPoint x: 57, endPoint y: 315, distance: 42.1
click at [32, 342] on div "< > add Add a colour highlight_alt Select Select palette Colour Colour p Symbol…" at bounding box center [327, 340] width 655 height 43
drag, startPoint x: 27, startPoint y: 354, endPoint x: 52, endPoint y: 324, distance: 38.0
click at [28, 351] on span "Select" at bounding box center [23, 351] width 18 height 7
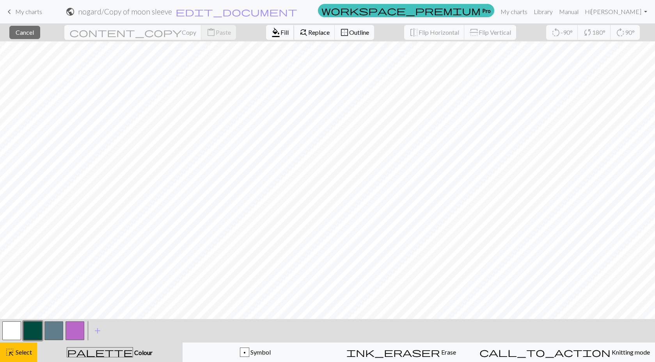
click at [281, 30] on span "Fill" at bounding box center [285, 31] width 8 height 7
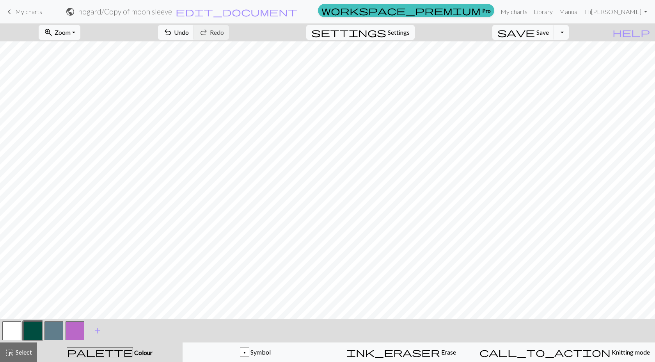
drag, startPoint x: 22, startPoint y: 353, endPoint x: 66, endPoint y: 322, distance: 53.4
click at [26, 351] on span "Select" at bounding box center [23, 351] width 18 height 7
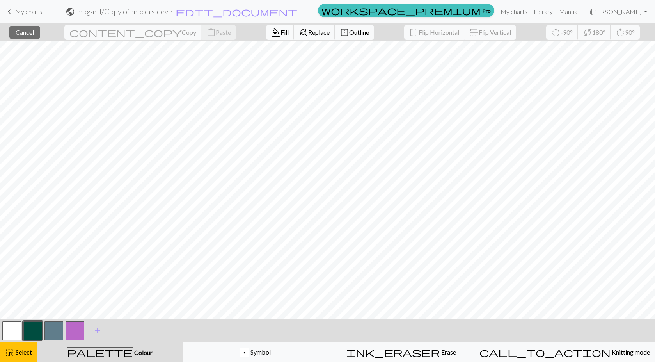
click at [281, 34] on span "Fill" at bounding box center [285, 31] width 8 height 7
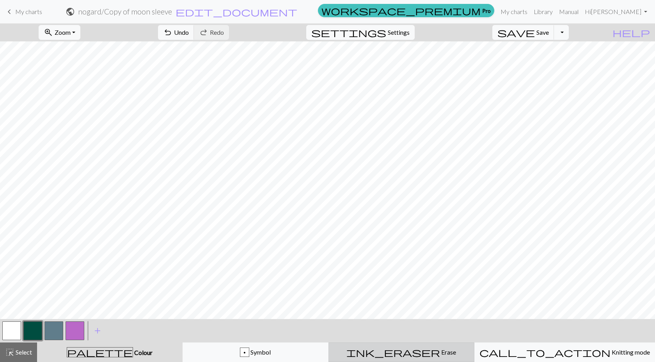
drag, startPoint x: 431, startPoint y: 349, endPoint x: 434, endPoint y: 343, distance: 7.5
click at [434, 343] on button "ink_eraser Erase Erase" at bounding box center [402, 352] width 146 height 20
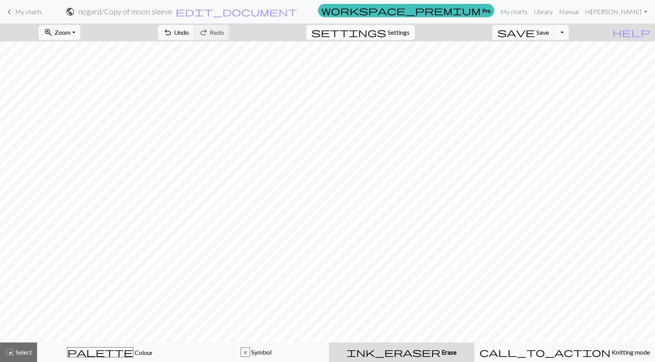
drag, startPoint x: 28, startPoint y: 354, endPoint x: 64, endPoint y: 341, distance: 38.4
click at [39, 350] on div "highlight_alt Select Select palette Colour Colour x Symbol ink_eraser Erase Era…" at bounding box center [327, 352] width 655 height 20
click at [16, 353] on span "Select" at bounding box center [23, 351] width 18 height 7
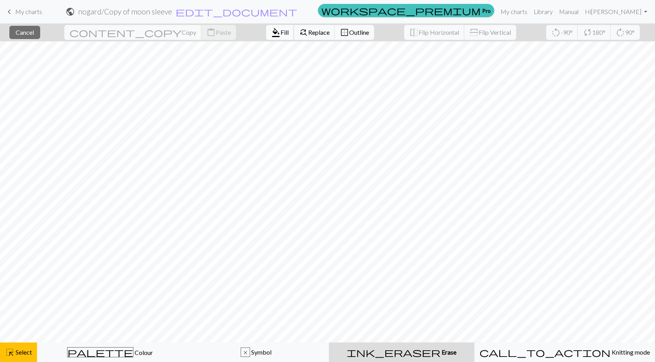
click at [281, 31] on span "Fill" at bounding box center [285, 31] width 8 height 7
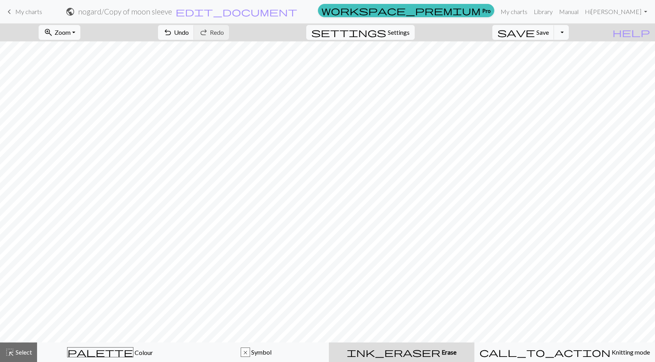
drag, startPoint x: 23, startPoint y: 354, endPoint x: 69, endPoint y: 337, distance: 48.3
click at [25, 354] on span "Select" at bounding box center [23, 351] width 18 height 7
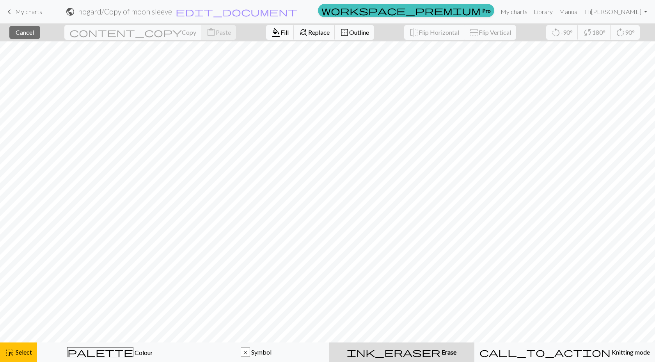
click at [281, 31] on span "Fill" at bounding box center [285, 31] width 8 height 7
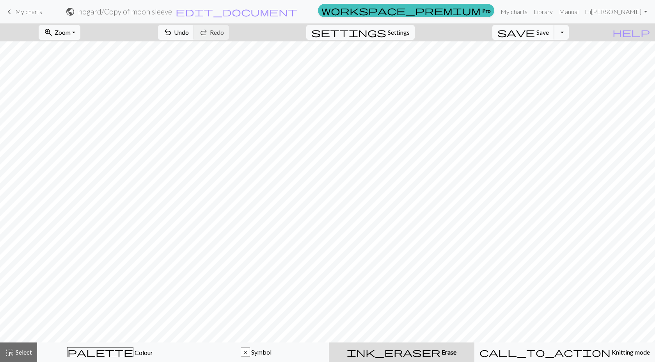
click at [548, 28] on button "save Save Save" at bounding box center [524, 32] width 62 height 15
click at [549, 31] on span "Save" at bounding box center [543, 31] width 12 height 7
drag, startPoint x: 28, startPoint y: 353, endPoint x: 70, endPoint y: 346, distance: 42.8
click at [37, 351] on div "highlight_alt Select Select palette Colour Colour x Symbol ink_eraser Erase Era…" at bounding box center [327, 352] width 655 height 20
click at [77, 344] on button "palette Colour Colour" at bounding box center [110, 352] width 146 height 20
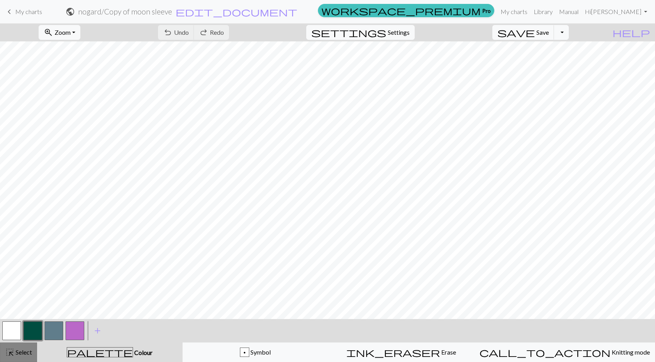
drag, startPoint x: 17, startPoint y: 356, endPoint x: 20, endPoint y: 354, distance: 4.0
click at [20, 355] on div "highlight_alt Select Select" at bounding box center [18, 351] width 27 height 9
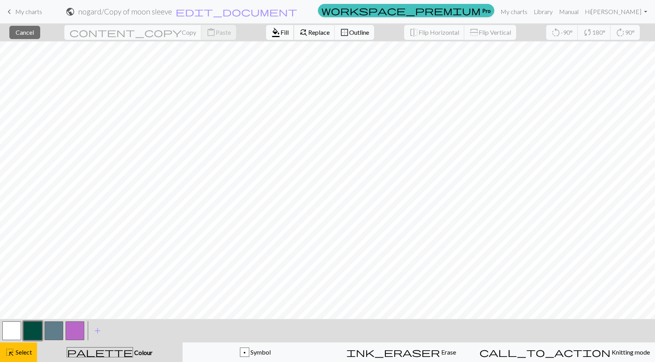
click at [266, 37] on button "format_color_fill Fill" at bounding box center [280, 32] width 28 height 15
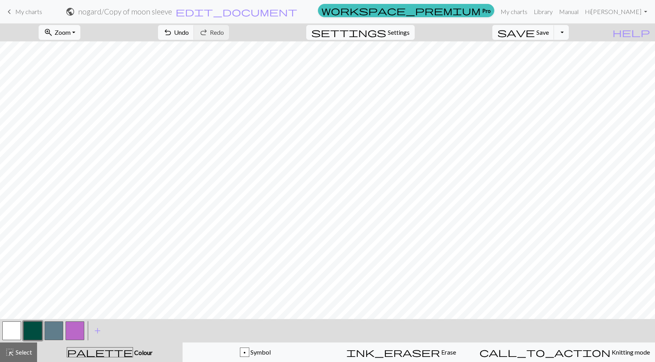
drag, startPoint x: 30, startPoint y: 351, endPoint x: 67, endPoint y: 342, distance: 37.7
click at [32, 350] on button "highlight_alt Select Select" at bounding box center [18, 352] width 37 height 20
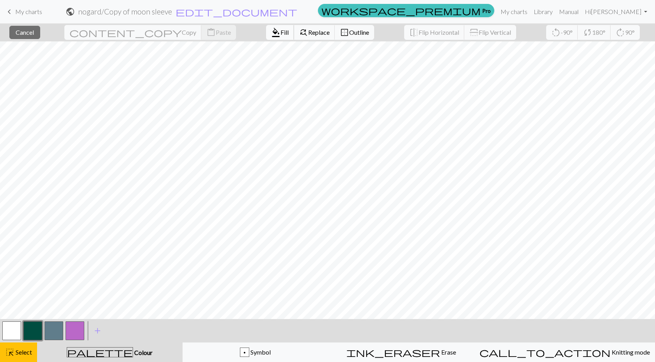
click at [266, 27] on button "format_color_fill Fill" at bounding box center [280, 32] width 28 height 15
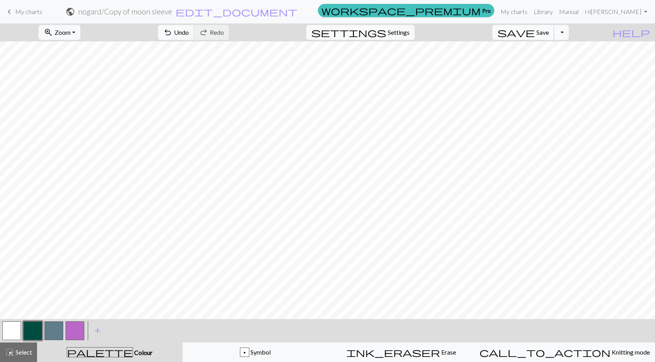
click at [549, 34] on span "Save" at bounding box center [543, 31] width 12 height 7
click at [549, 33] on span "Save" at bounding box center [543, 31] width 12 height 7
click at [53, 330] on button "button" at bounding box center [53, 330] width 19 height 19
click at [189, 32] on span "Undo" at bounding box center [181, 31] width 15 height 7
drag, startPoint x: 38, startPoint y: 331, endPoint x: 63, endPoint y: 317, distance: 28.1
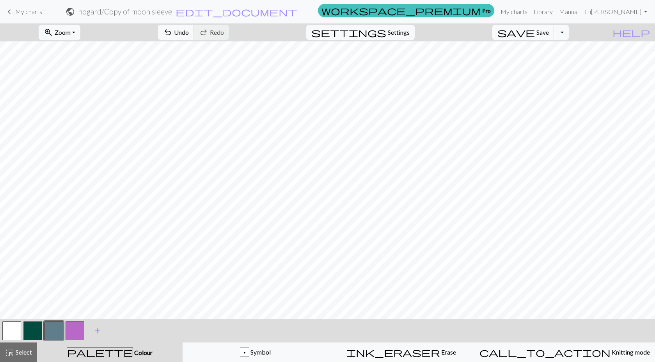
click at [43, 327] on div at bounding box center [32, 330] width 21 height 21
click at [37, 334] on button "button" at bounding box center [32, 330] width 19 height 19
click at [53, 327] on button "button" at bounding box center [53, 330] width 19 height 19
click at [173, 29] on span "undo" at bounding box center [167, 32] width 9 height 11
click at [194, 30] on button "undo Undo Undo" at bounding box center [176, 32] width 36 height 15
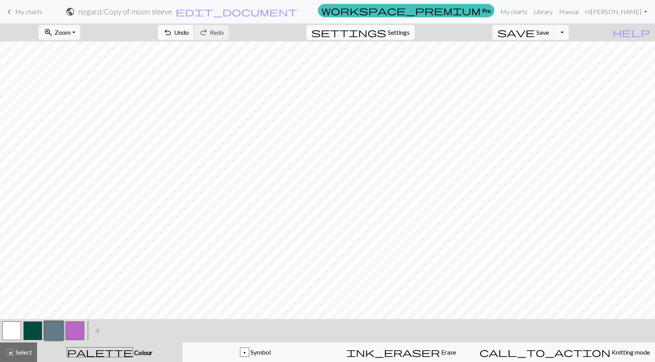
click at [189, 30] on span "Undo" at bounding box center [181, 31] width 15 height 7
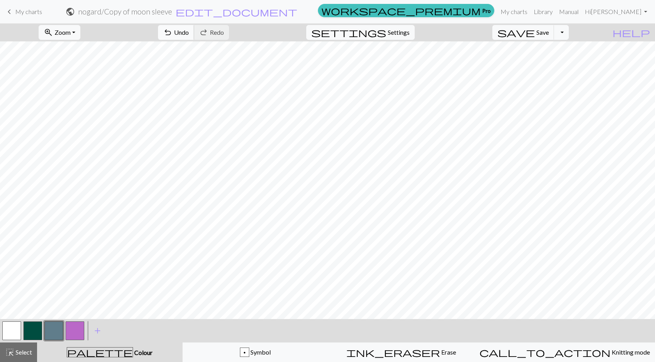
click at [173, 32] on span "undo" at bounding box center [167, 32] width 9 height 11
click at [34, 321] on div at bounding box center [32, 330] width 21 height 21
click at [34, 324] on button "button" at bounding box center [32, 330] width 19 height 19
click at [189, 31] on span "Undo" at bounding box center [181, 31] width 15 height 7
click at [549, 29] on span "Save" at bounding box center [543, 31] width 12 height 7
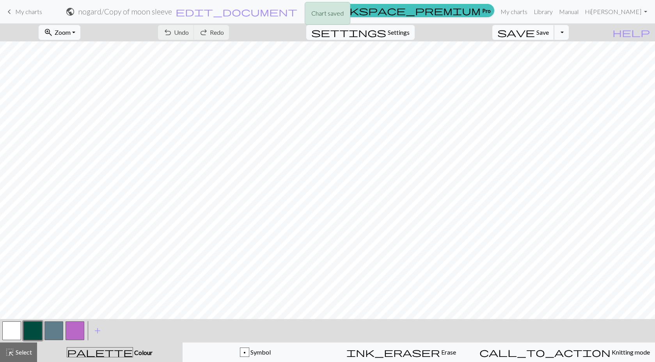
click at [554, 29] on div "Chart saved" at bounding box center [327, 15] width 655 height 31
drag, startPoint x: 554, startPoint y: 29, endPoint x: 550, endPoint y: 24, distance: 6.9
click at [550, 24] on div "Chart saved" at bounding box center [327, 15] width 655 height 31
click at [548, 34] on button "save Save Save" at bounding box center [524, 32] width 62 height 15
click at [548, 33] on button "save Save Save" at bounding box center [524, 32] width 62 height 15
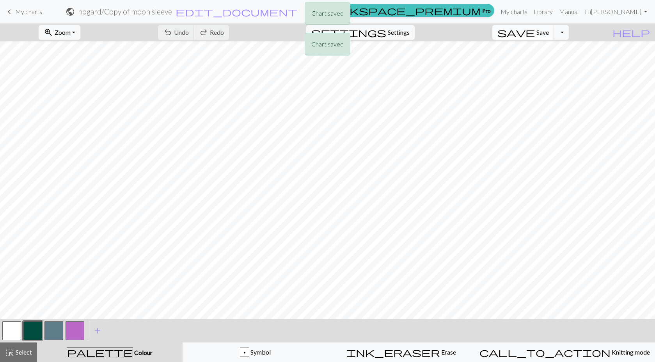
click at [548, 33] on div "Chart saved Chart saved" at bounding box center [327, 31] width 655 height 62
click at [548, 32] on body "This website uses cookies to ensure you get the best experience on our website.…" at bounding box center [327, 181] width 655 height 362
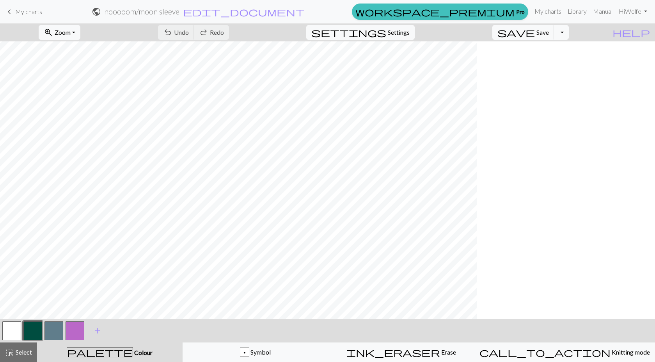
scroll to position [312, 109]
